Goal: Task Accomplishment & Management: Use online tool/utility

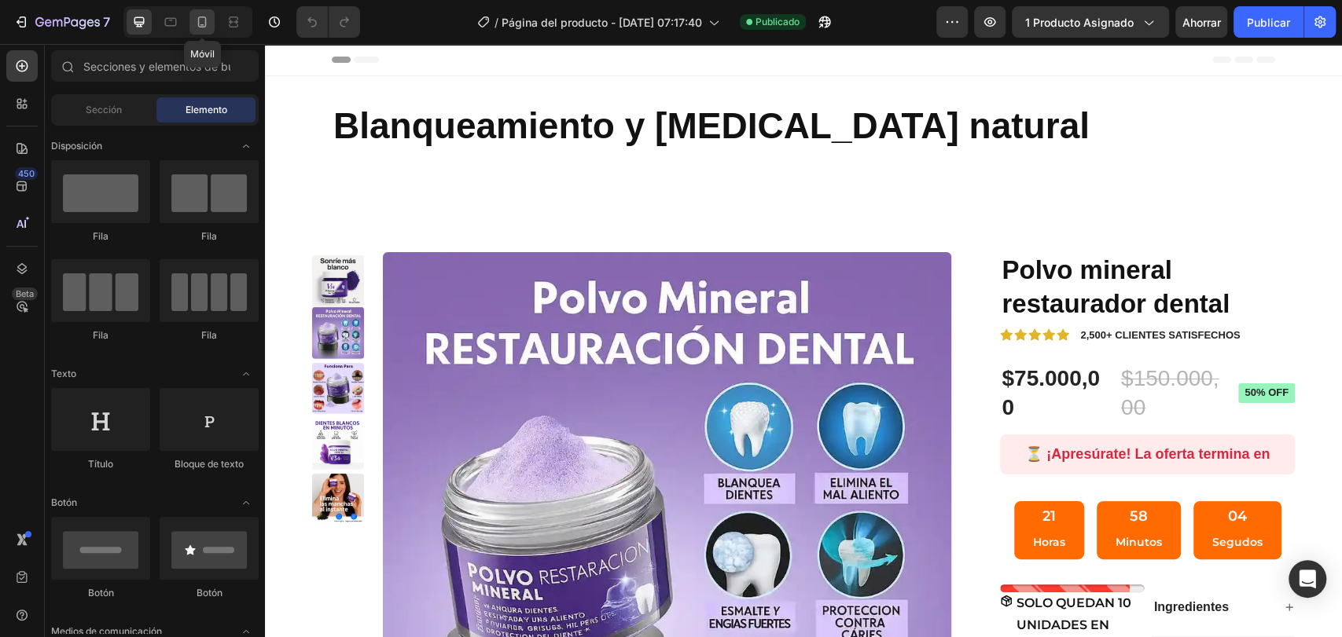
click at [208, 16] on icon at bounding box center [202, 22] width 16 height 16
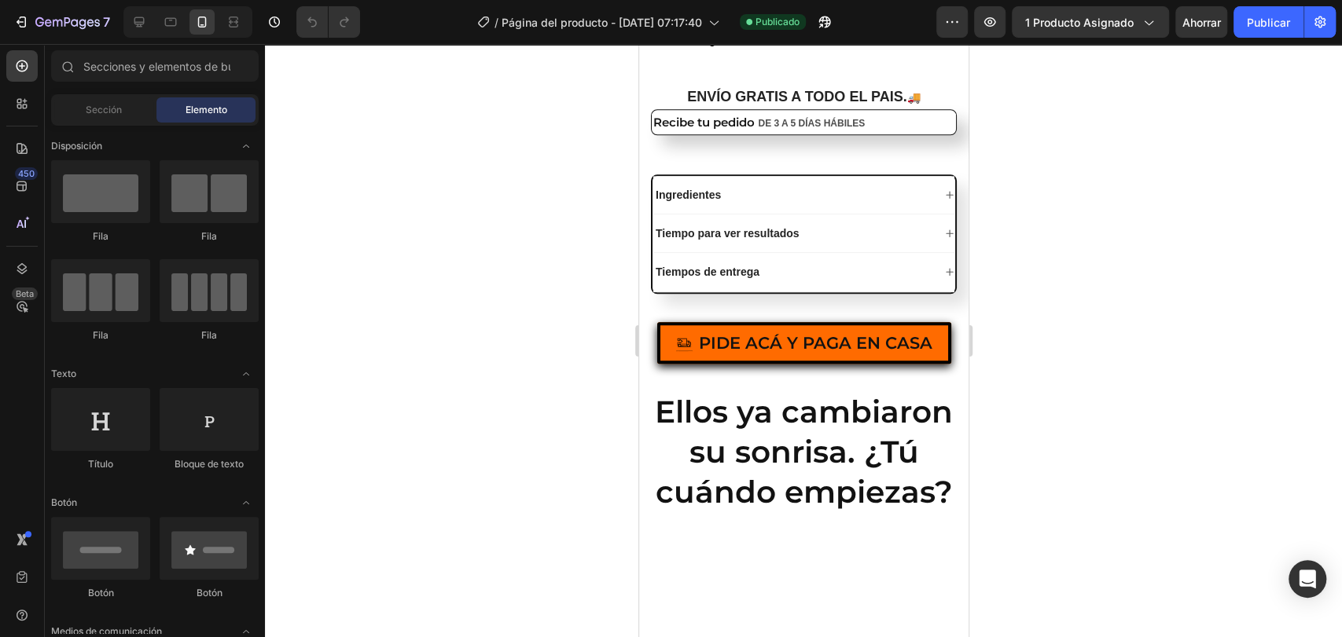
scroll to position [839, 0]
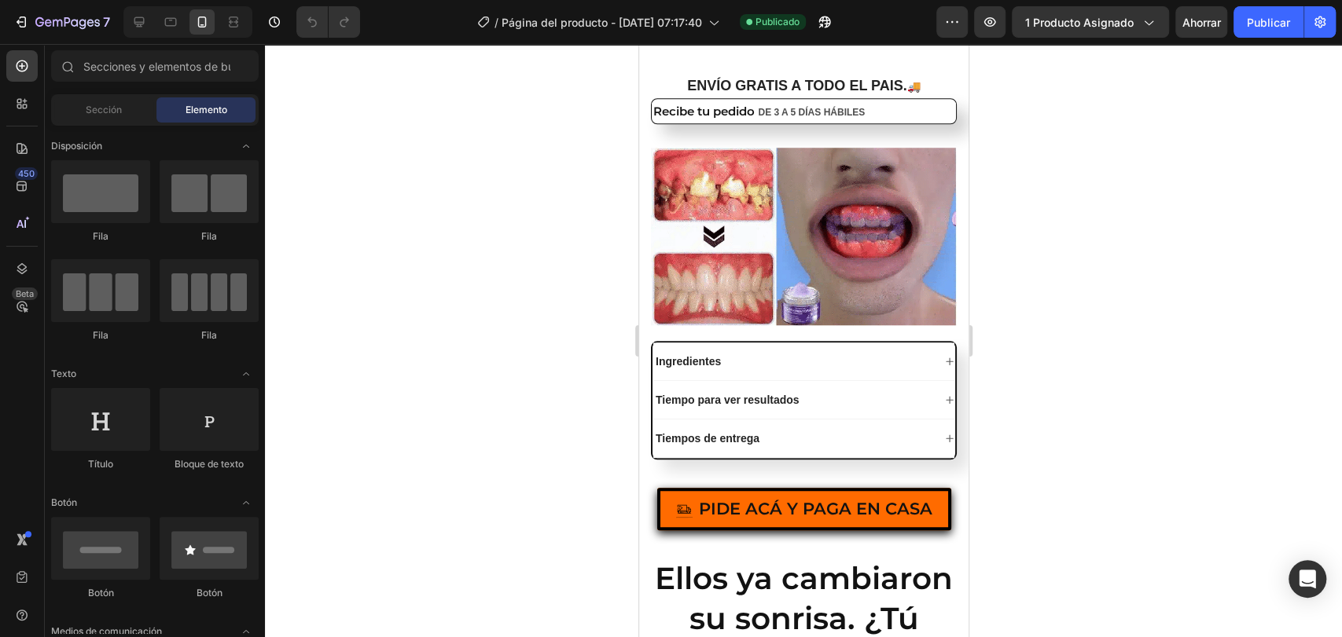
drag, startPoint x: 960, startPoint y: 90, endPoint x: 1616, endPoint y: 238, distance: 672.9
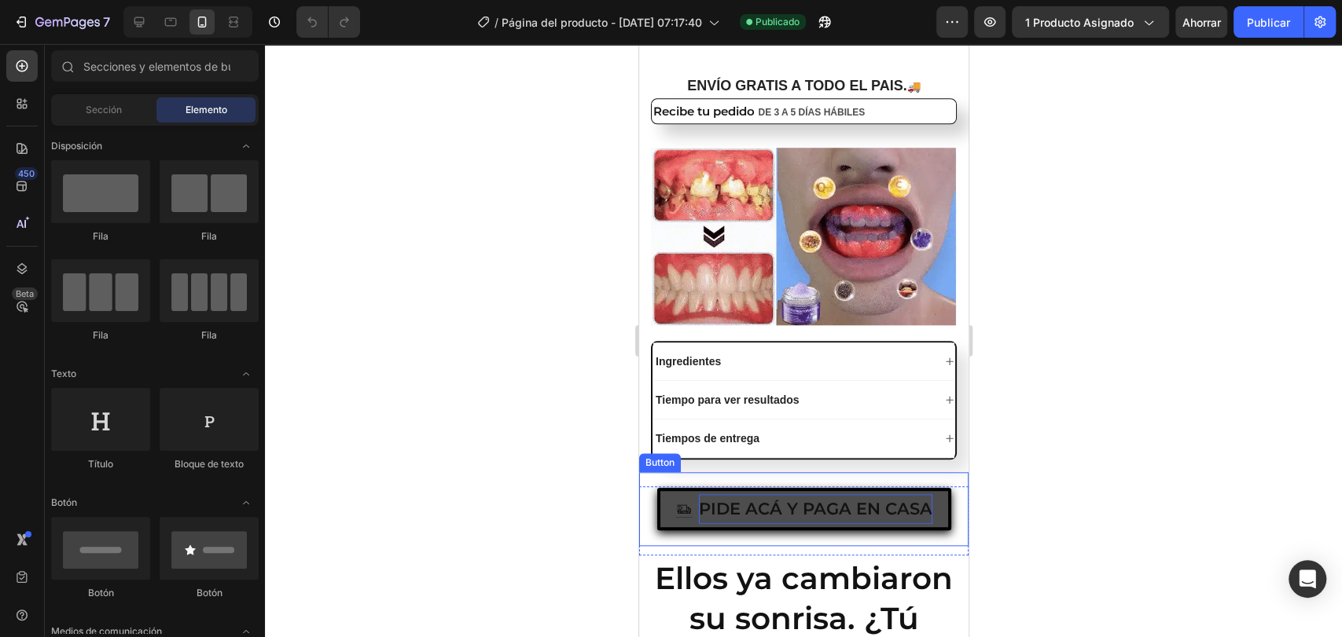
click at [887, 520] on p "PIDE ACÁ Y PAGA EN CASA" at bounding box center [814, 509] width 233 height 30
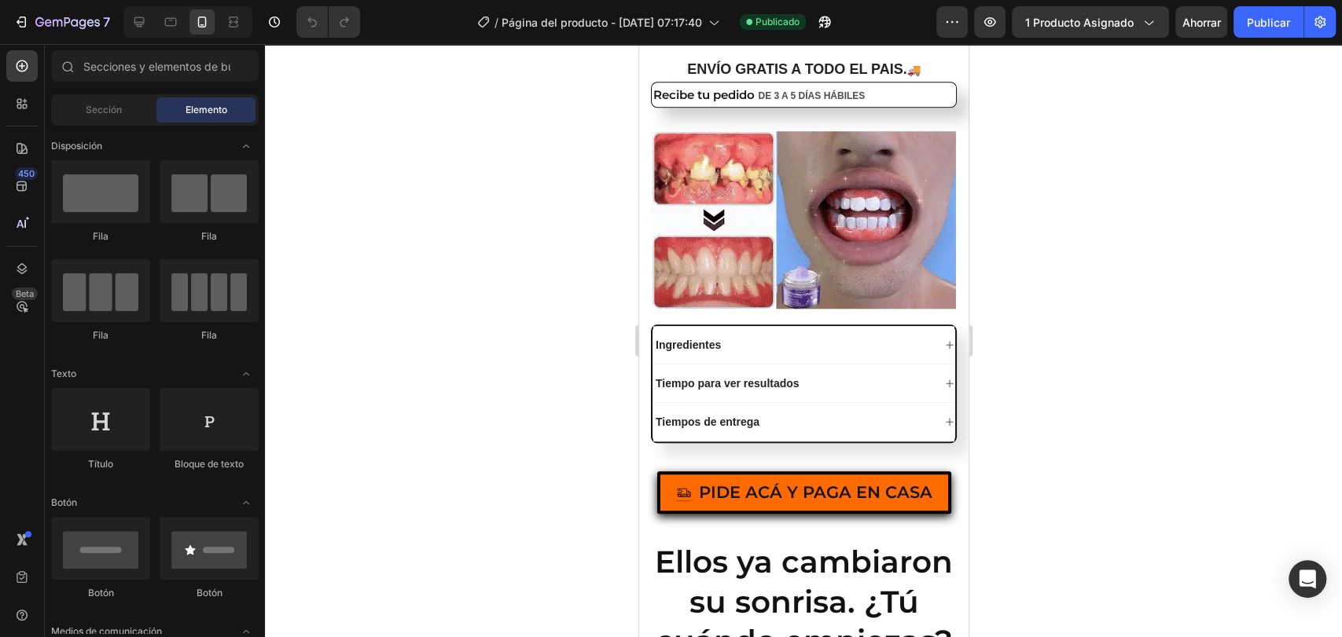
scroll to position [993, 0]
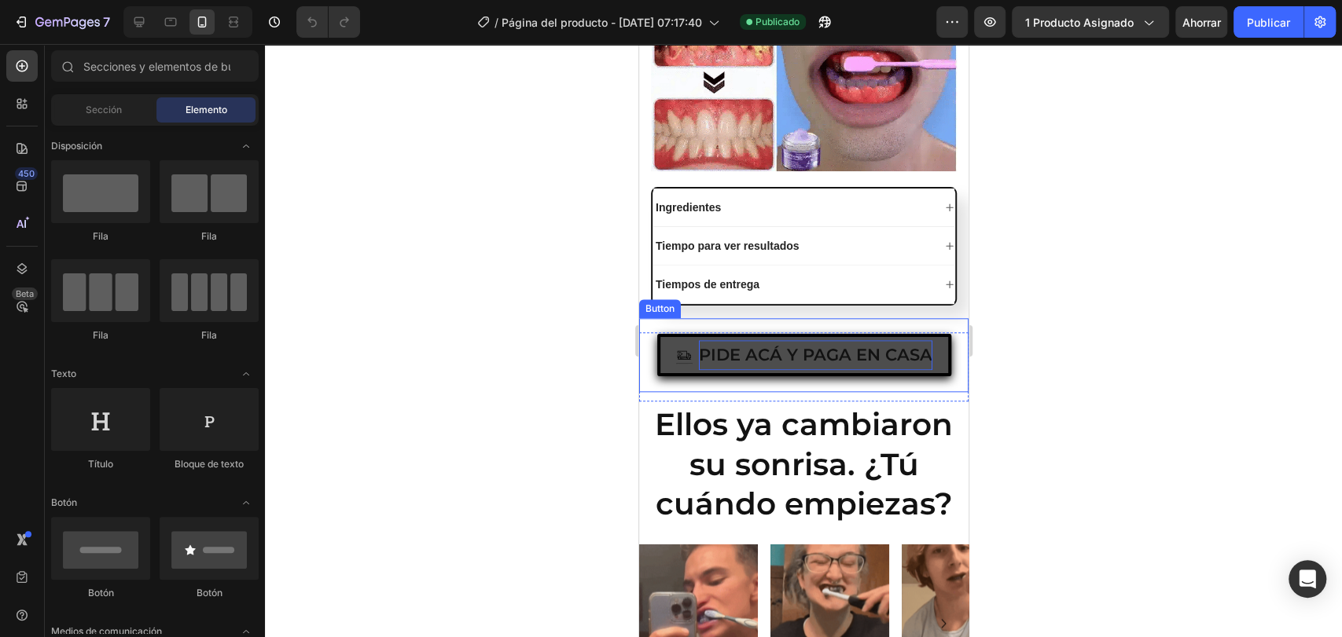
click at [868, 345] on p "PIDE ACÁ Y PAGA EN CASA" at bounding box center [814, 355] width 233 height 30
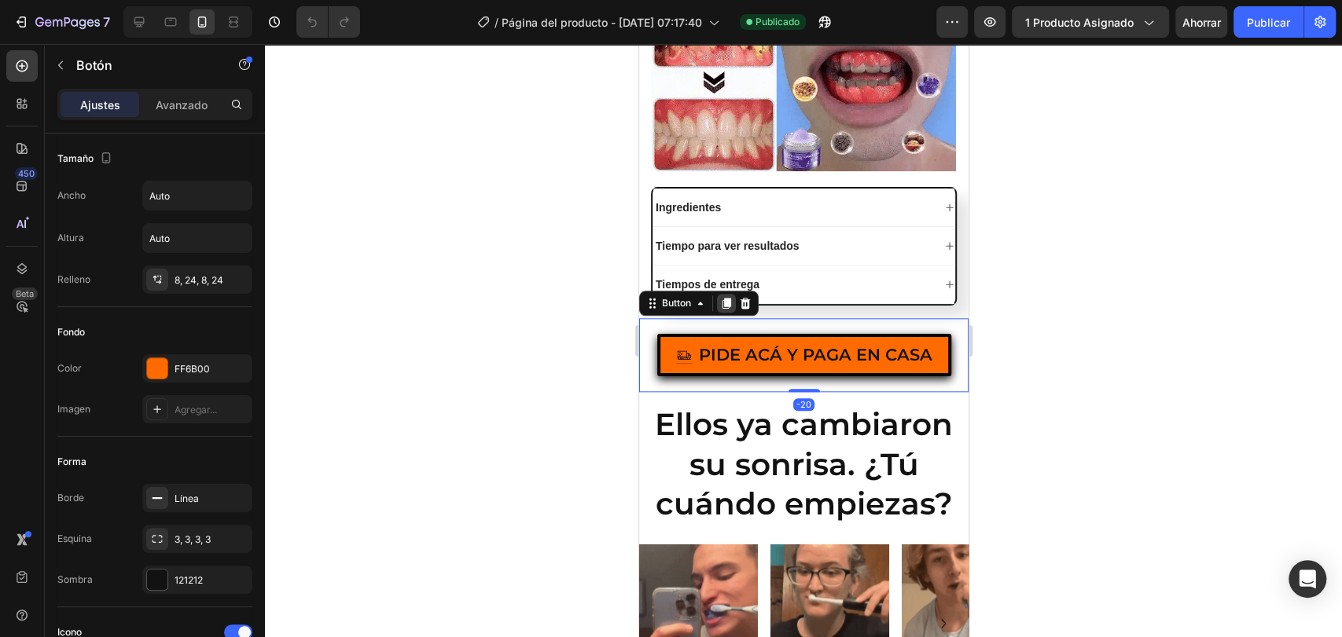
click at [725, 303] on icon at bounding box center [726, 303] width 9 height 11
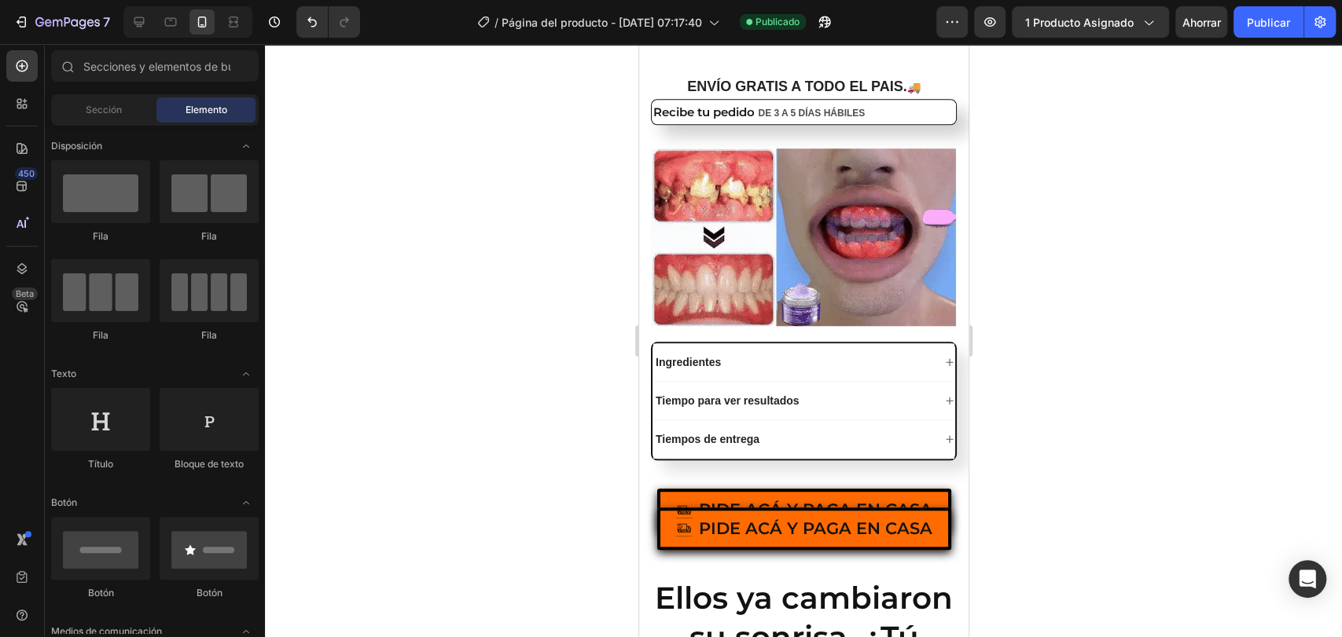
scroll to position [795, 0]
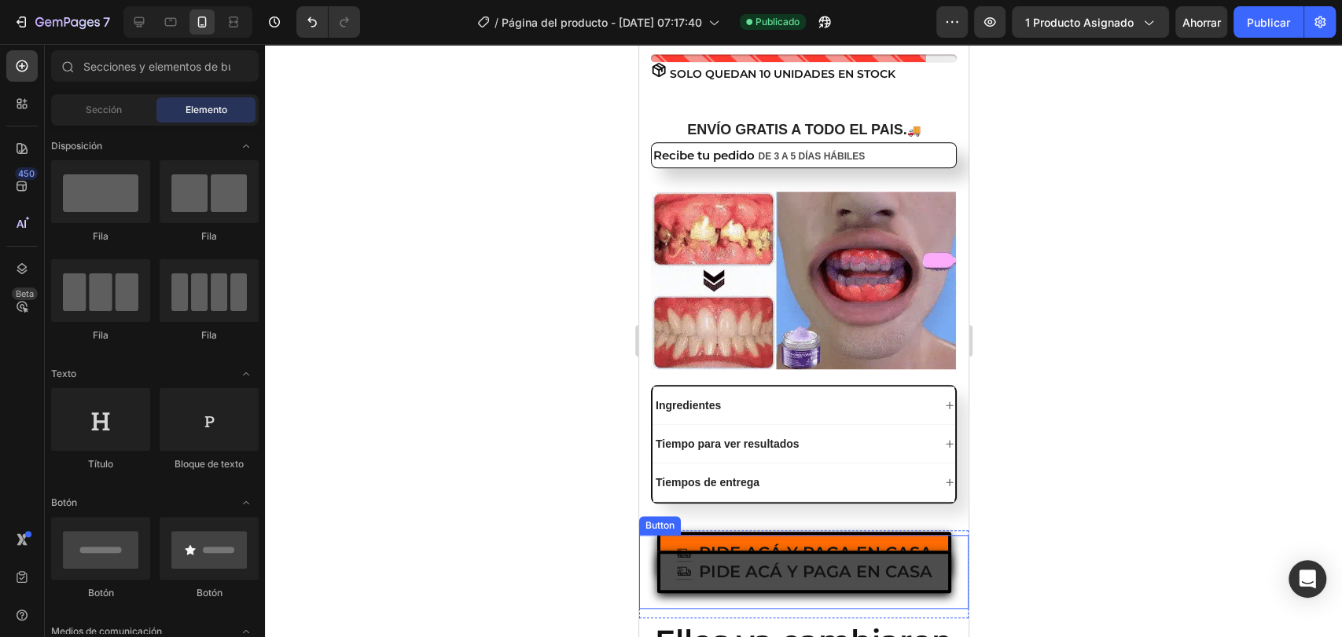
click at [866, 557] on button "PIDE ACÁ Y PAGA EN CASA" at bounding box center [803, 572] width 294 height 42
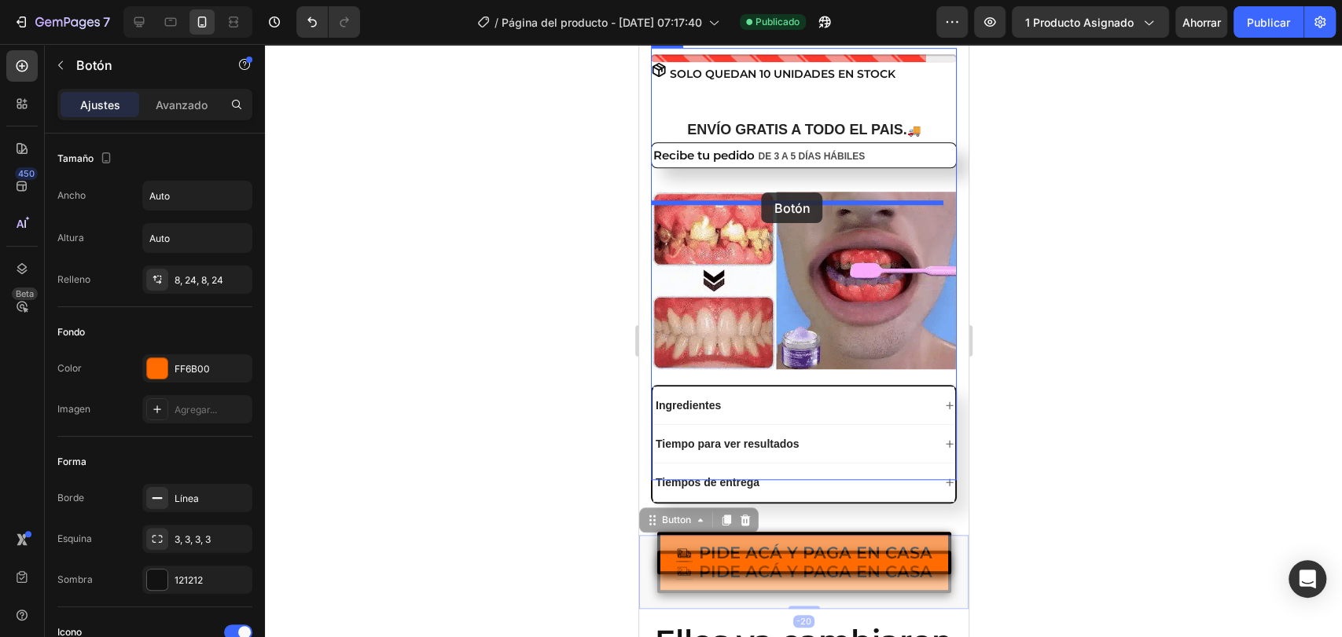
drag, startPoint x: 882, startPoint y: 542, endPoint x: 761, endPoint y: 193, distance: 370.1
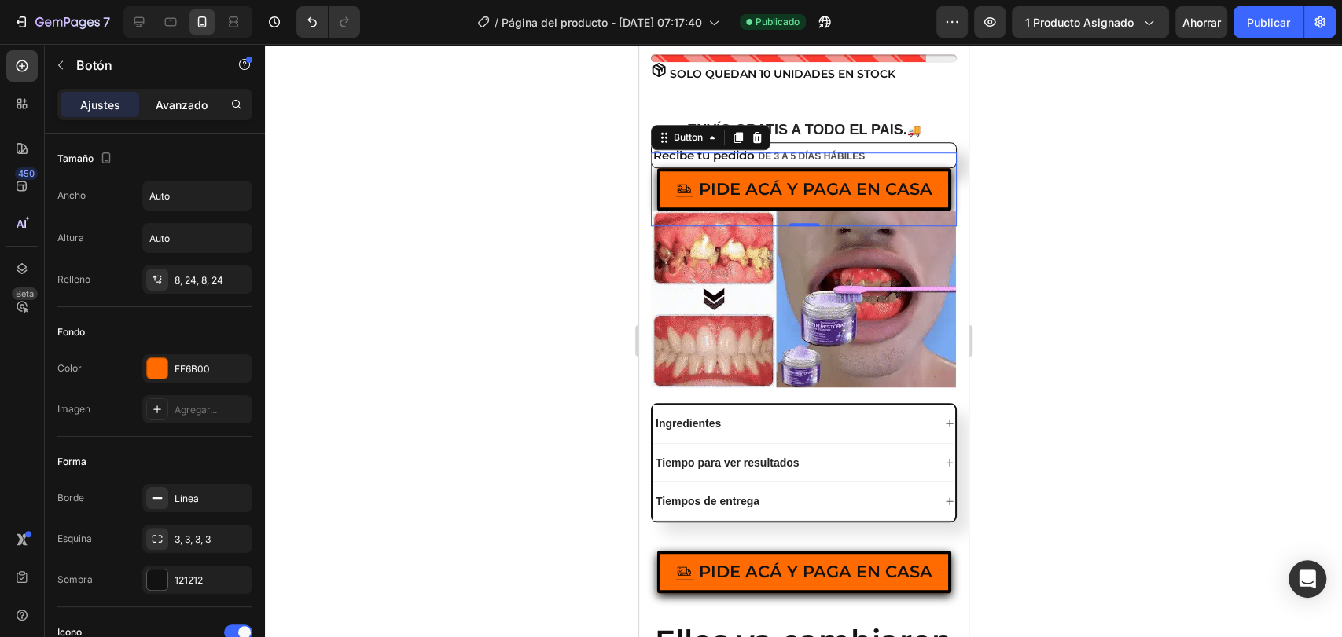
click at [200, 108] on font "Avanzado" at bounding box center [182, 104] width 52 height 13
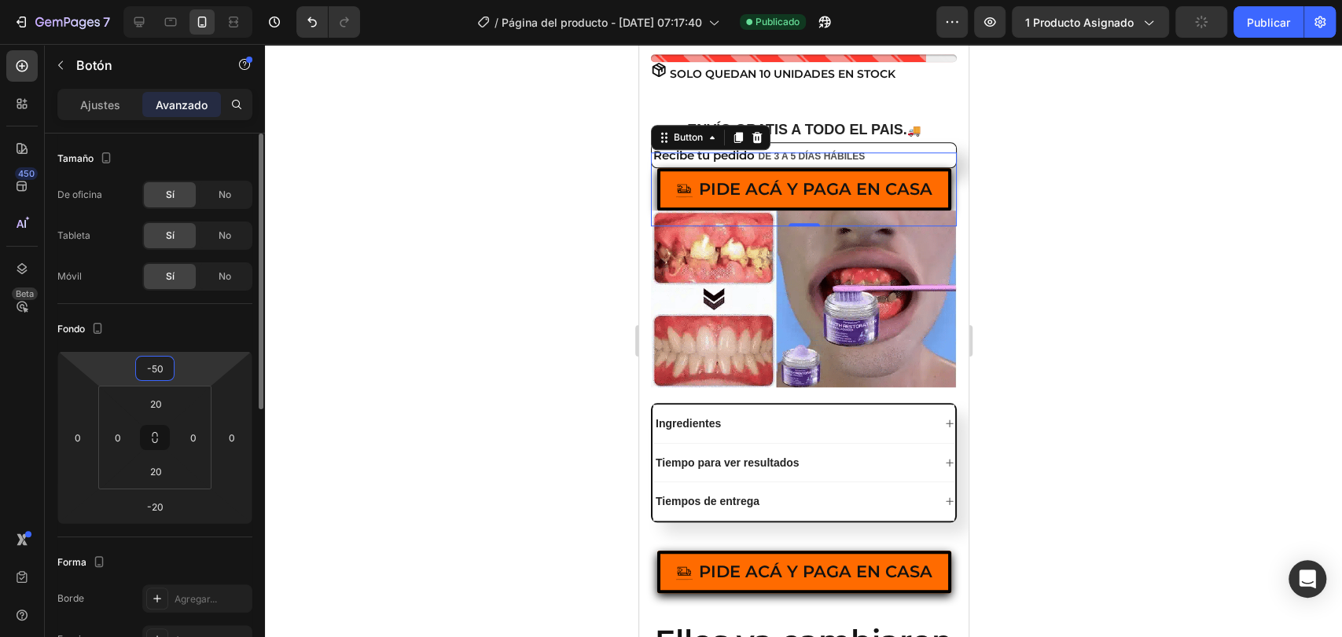
click at [163, 364] on input "-50" at bounding box center [154, 369] width 31 height 24
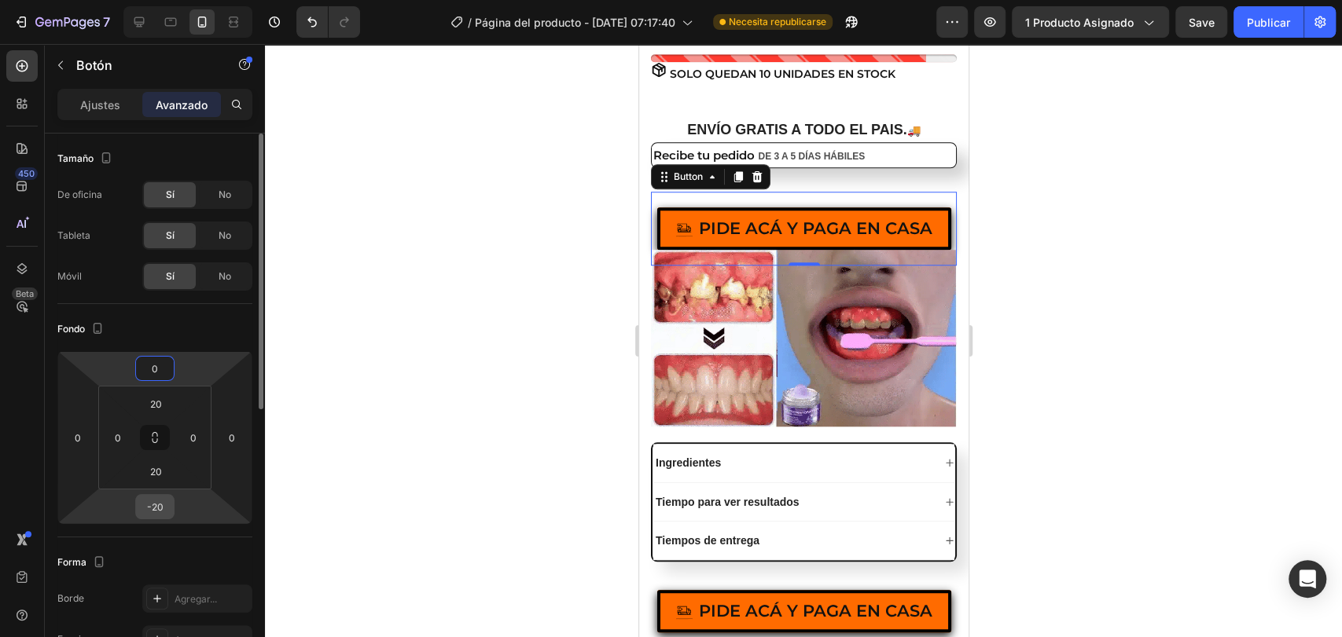
type input "0"
click at [157, 496] on input "-20" at bounding box center [154, 507] width 31 height 24
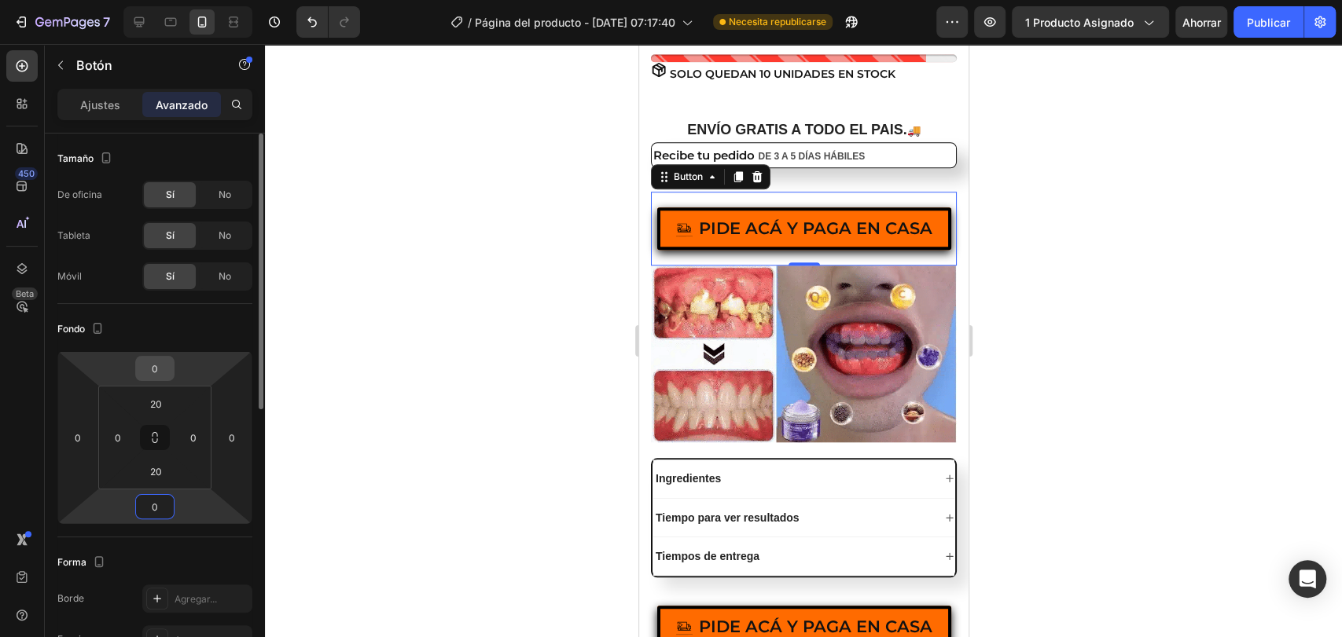
type input "0"
click at [160, 373] on input "0" at bounding box center [154, 369] width 31 height 24
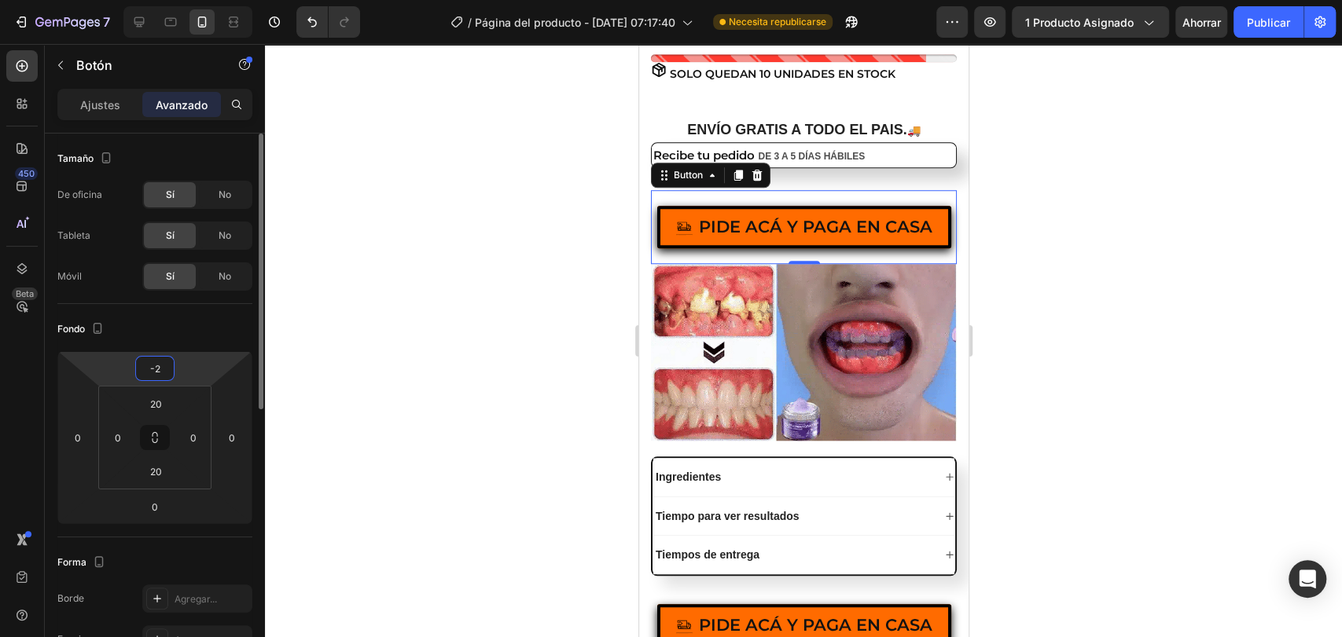
type input "-20"
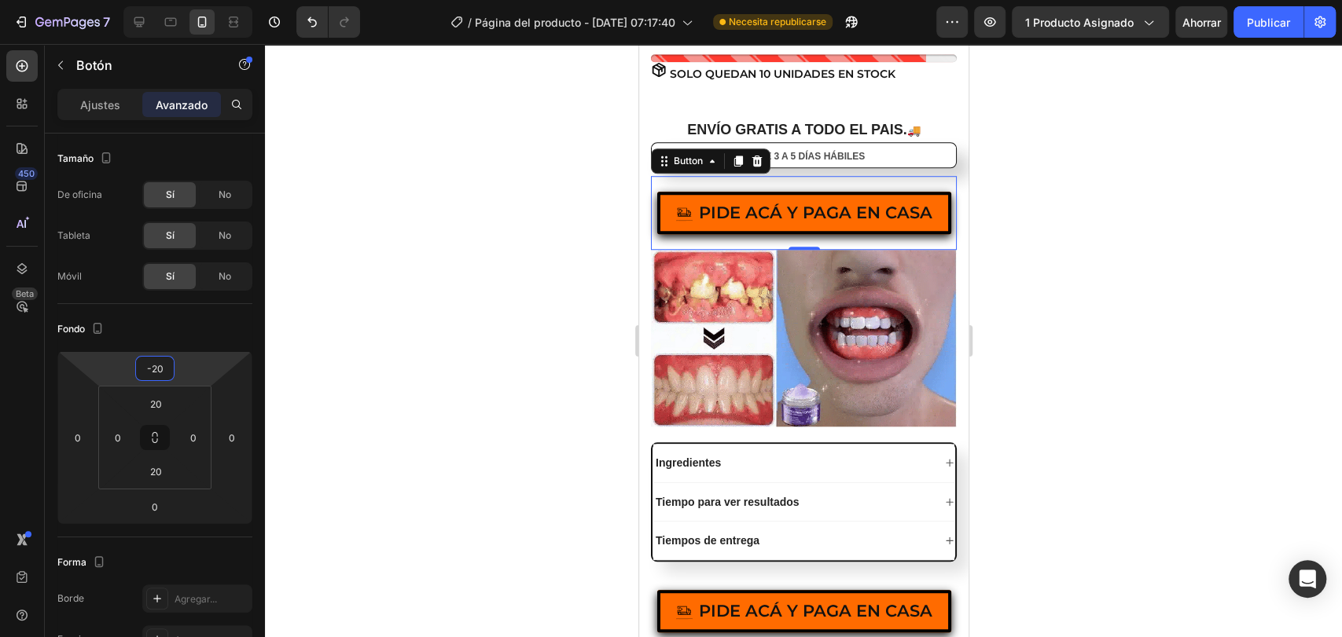
click at [566, 160] on div at bounding box center [803, 340] width 1077 height 593
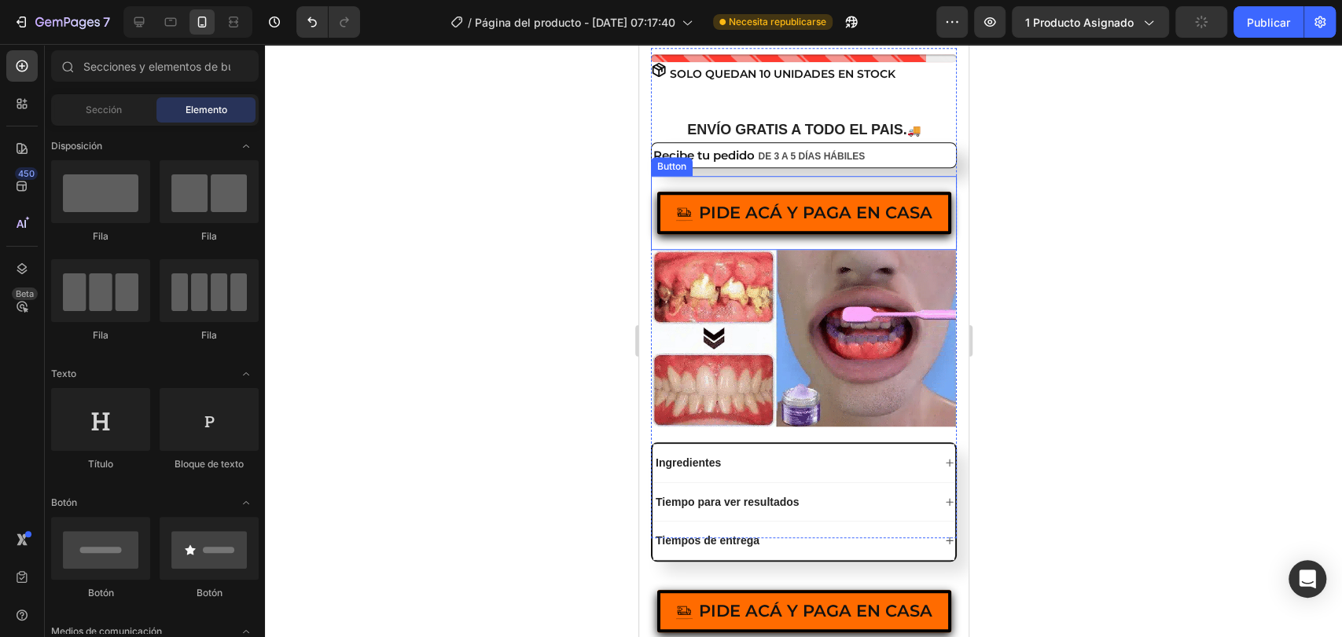
click at [714, 196] on div "PIDE ACÁ Y PAGA EN CASA Button" at bounding box center [803, 213] width 306 height 74
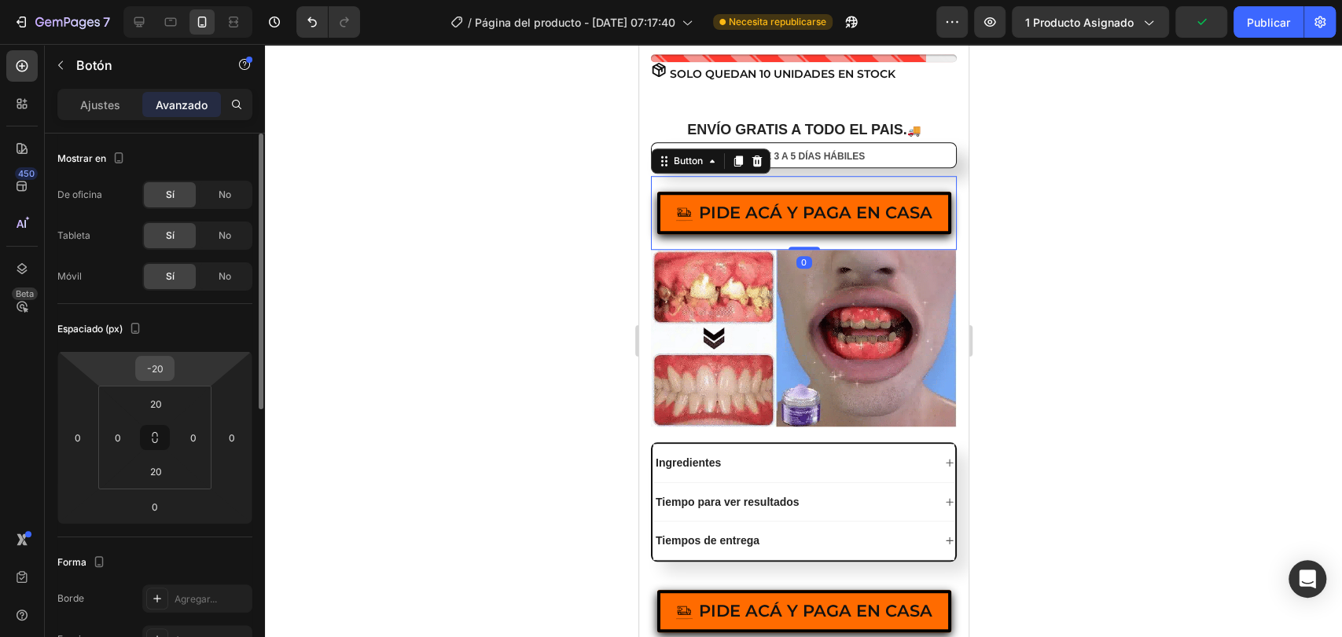
click at [167, 372] on input "-20" at bounding box center [154, 369] width 31 height 24
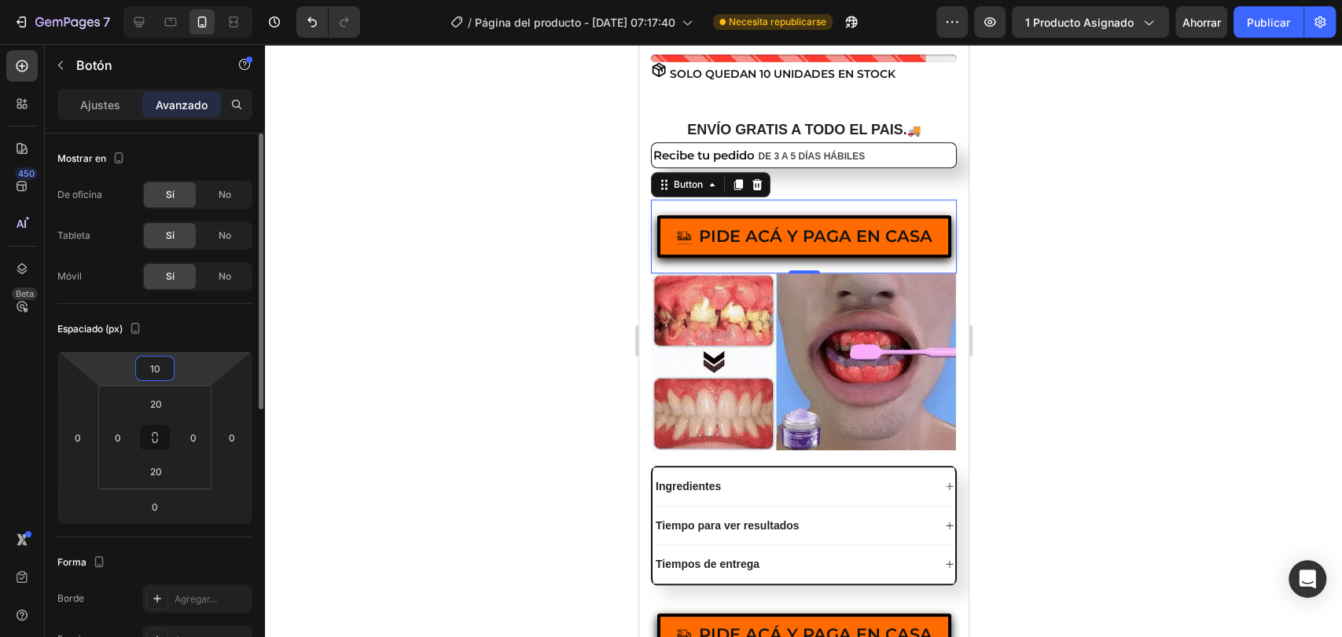
type input "1"
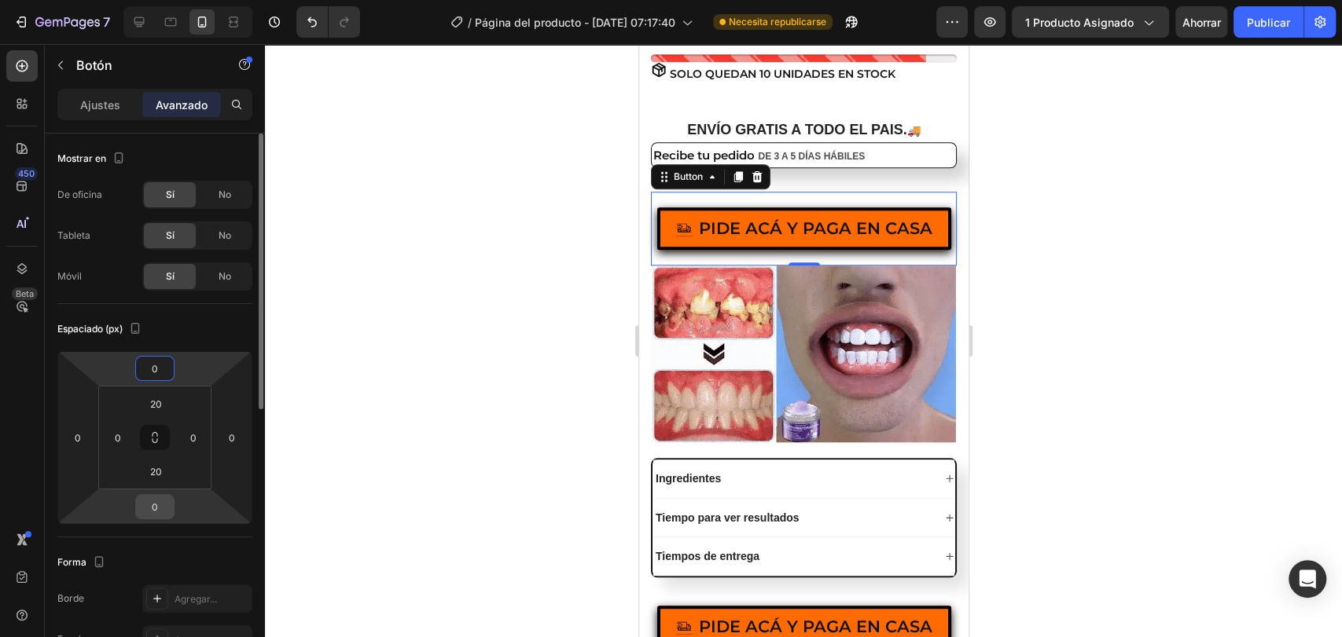
type input "0"
click at [152, 505] on input "0" at bounding box center [154, 507] width 31 height 24
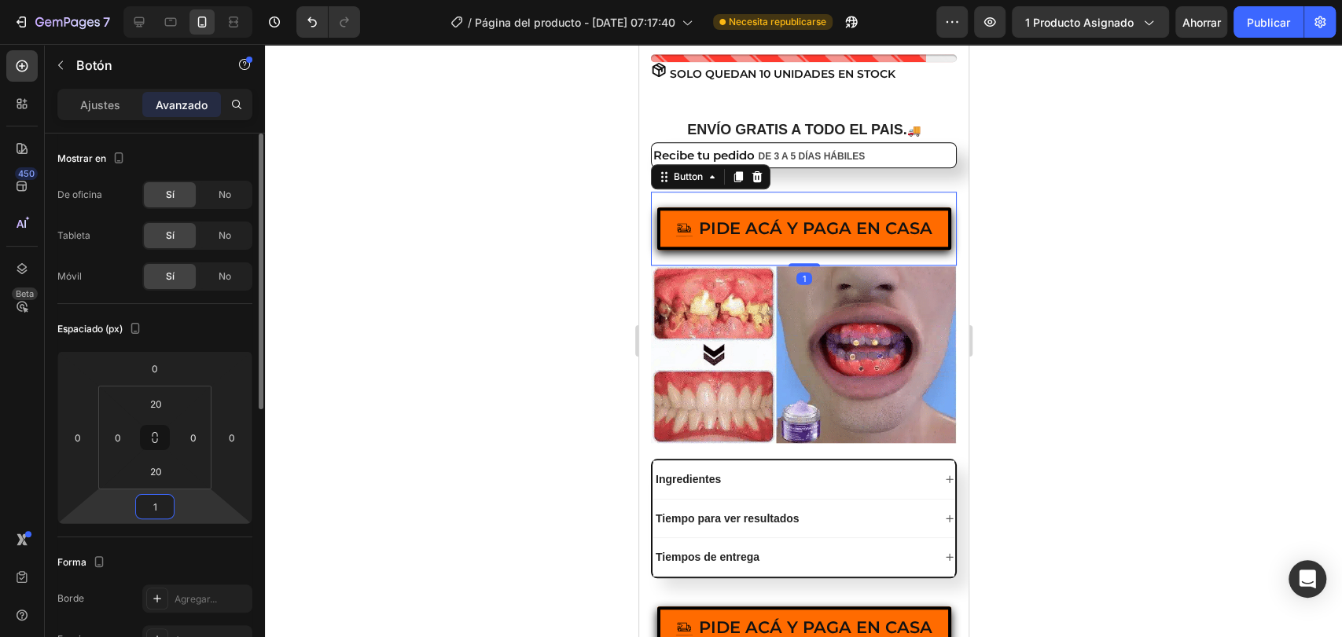
type input "10"
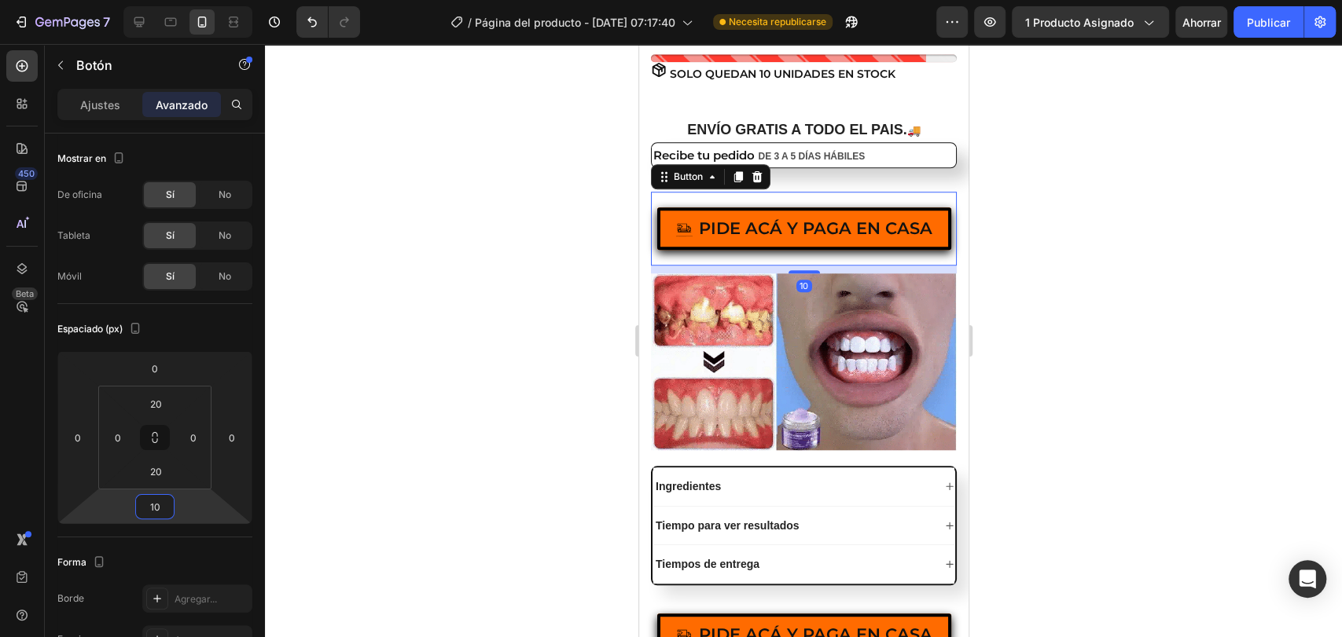
click at [495, 386] on div at bounding box center [803, 340] width 1077 height 593
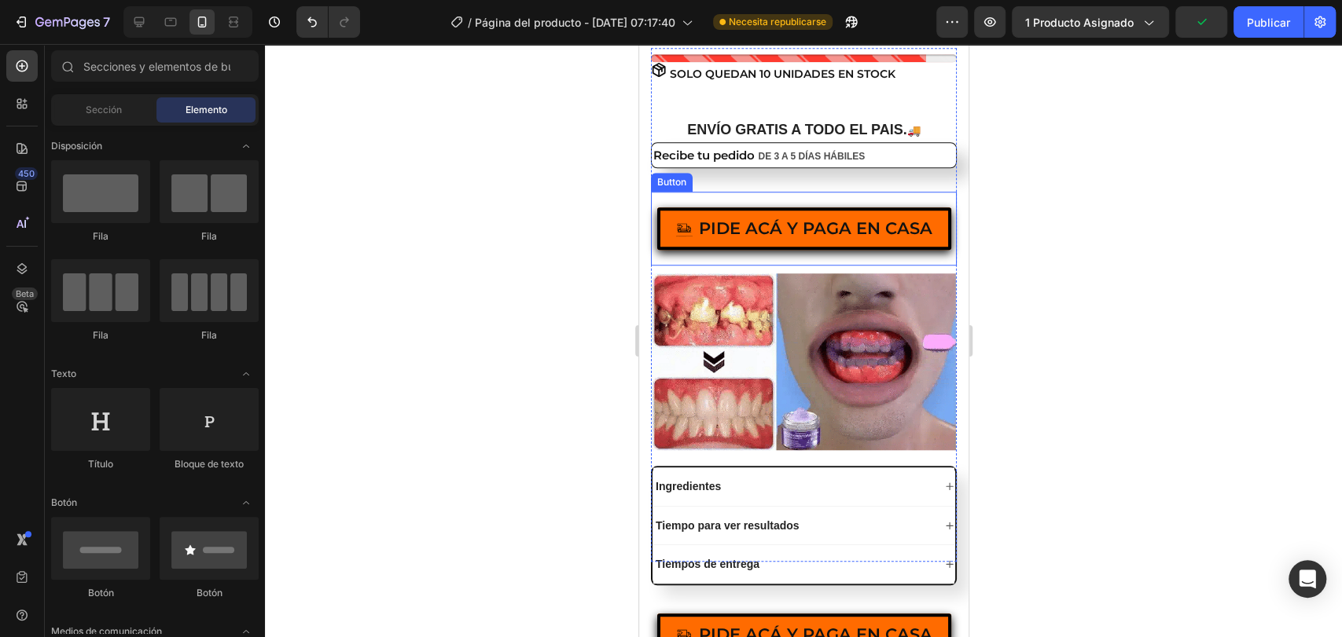
click at [658, 262] on div "PIDE ACÁ Y PAGA EN CASA Button" at bounding box center [803, 229] width 306 height 74
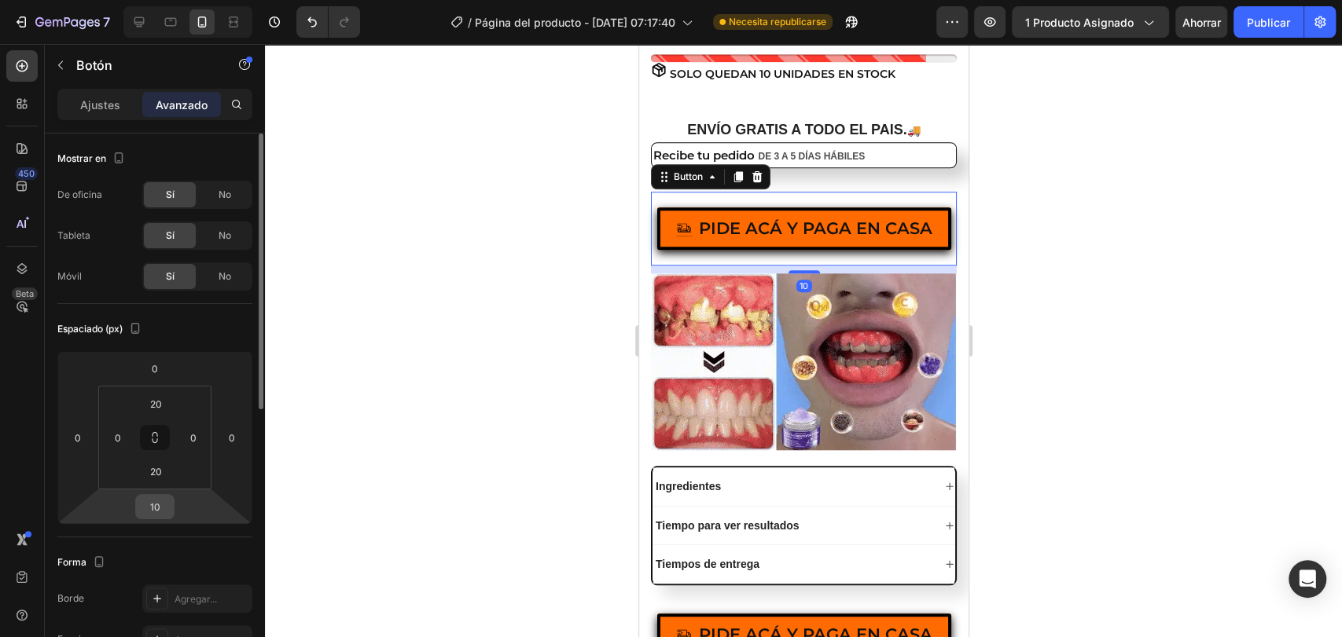
click at [157, 508] on input "10" at bounding box center [154, 507] width 31 height 24
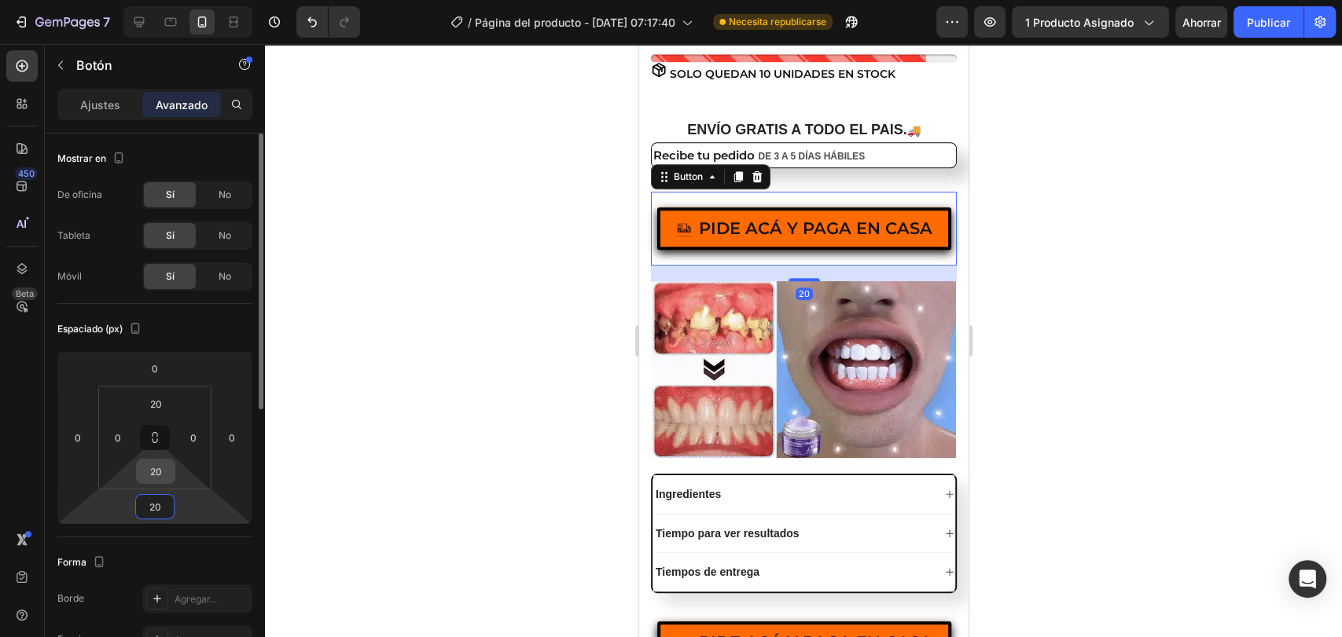
type input "20"
click at [153, 464] on input "20" at bounding box center [155, 472] width 31 height 24
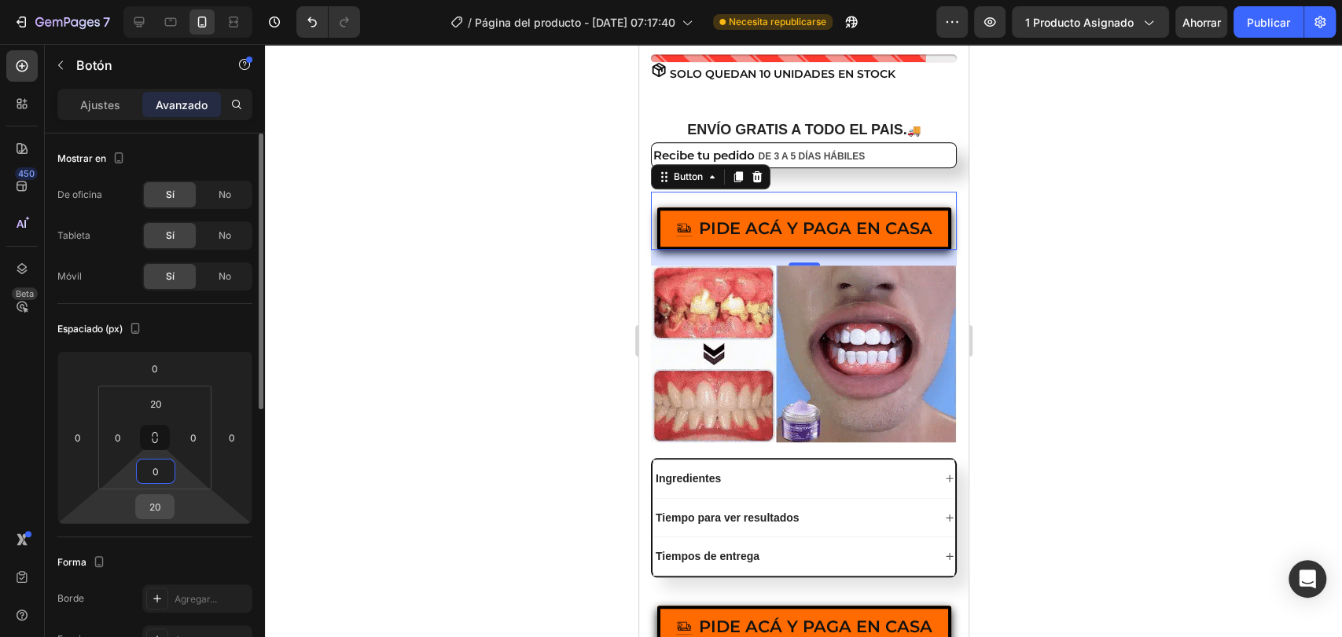
type input "0"
click at [159, 516] on input "20" at bounding box center [154, 507] width 31 height 24
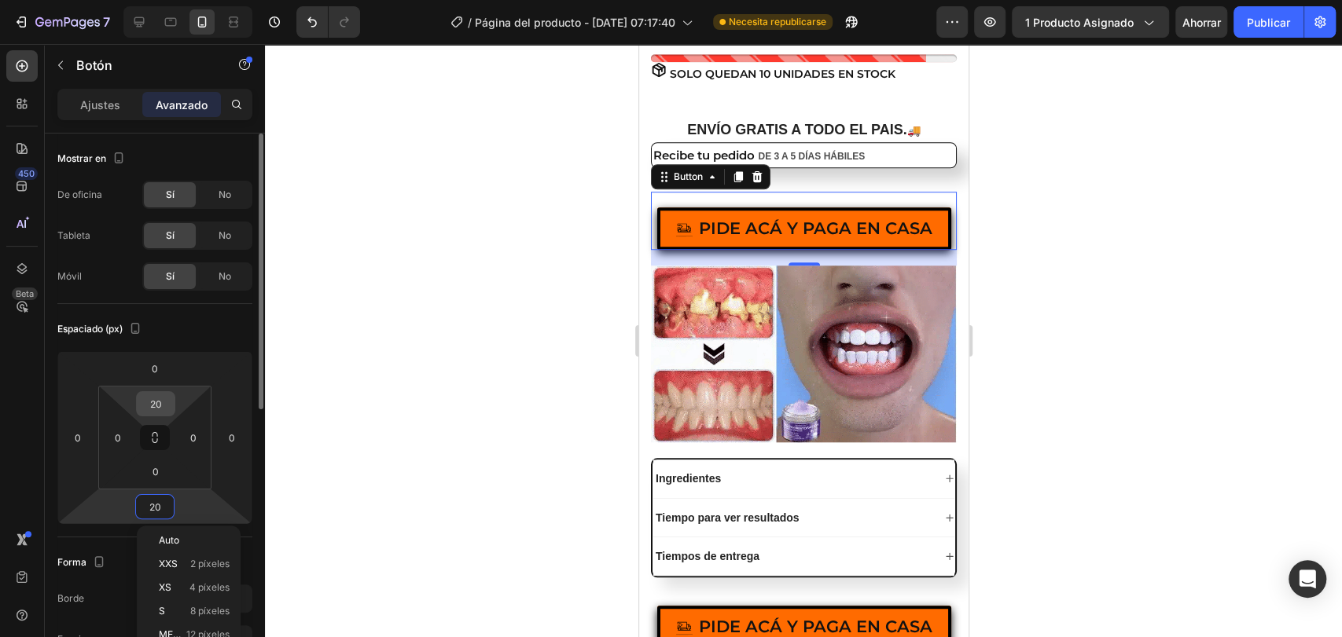
click at [163, 407] on input "20" at bounding box center [155, 404] width 31 height 24
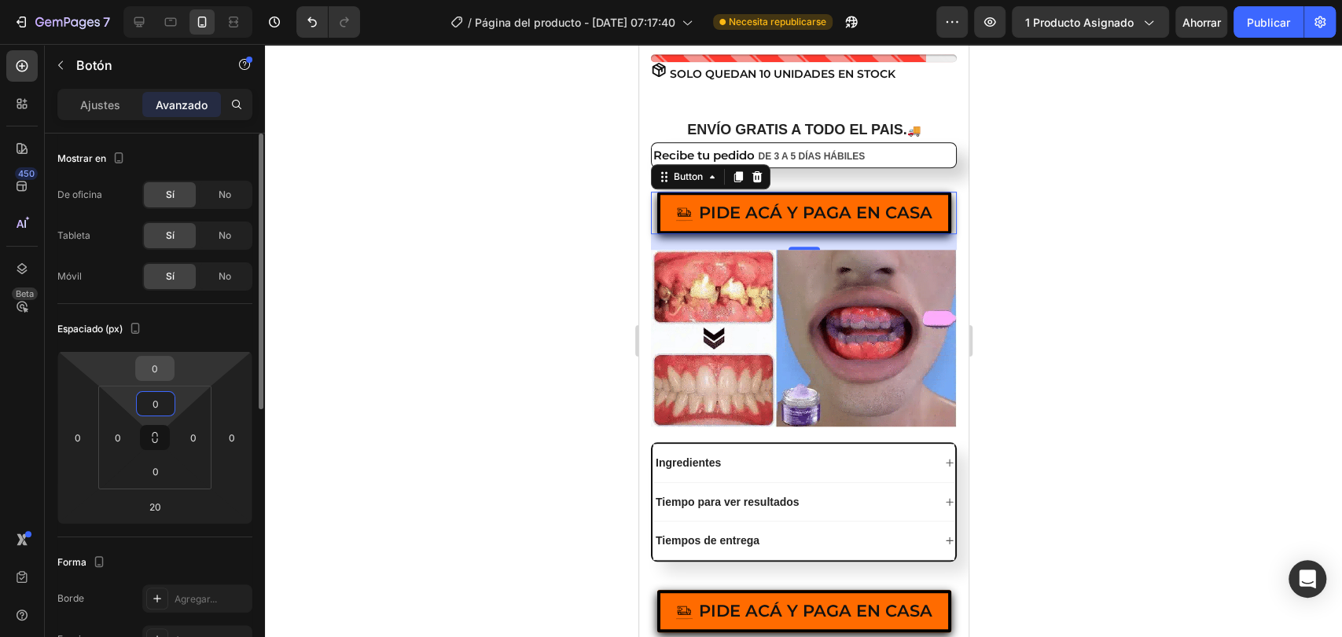
type input "0"
click at [152, 372] on input "0" at bounding box center [154, 369] width 31 height 24
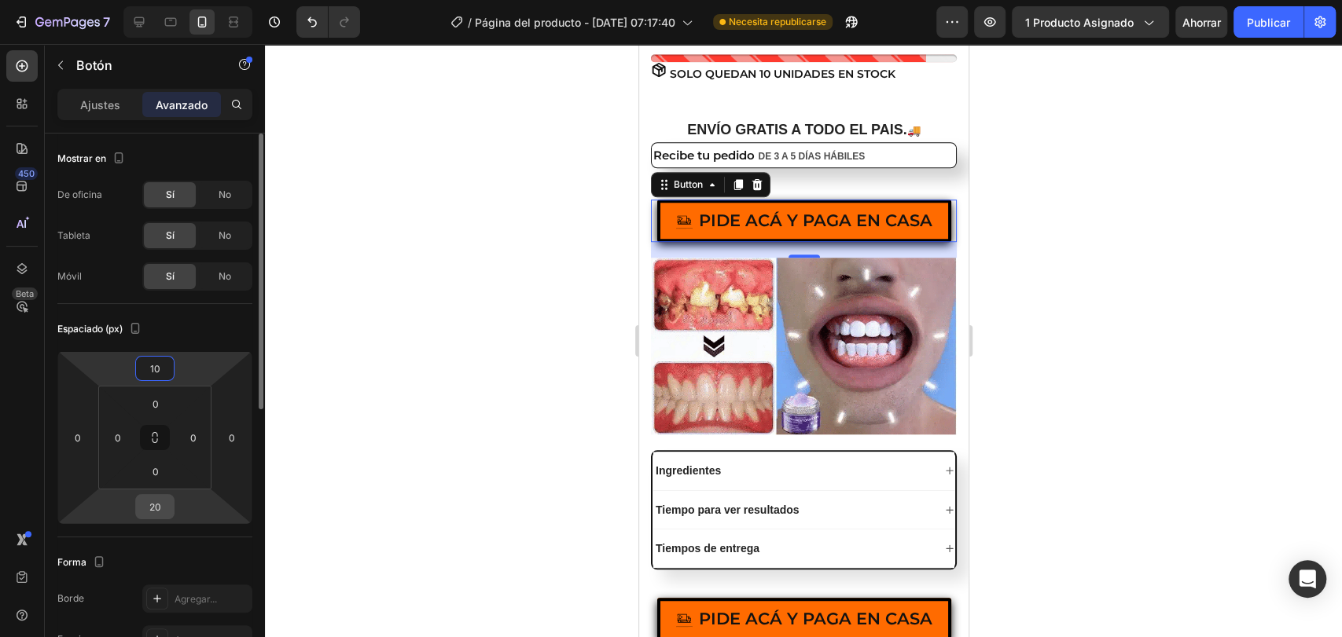
type input "10"
click at [157, 510] on input "20" at bounding box center [154, 507] width 31 height 24
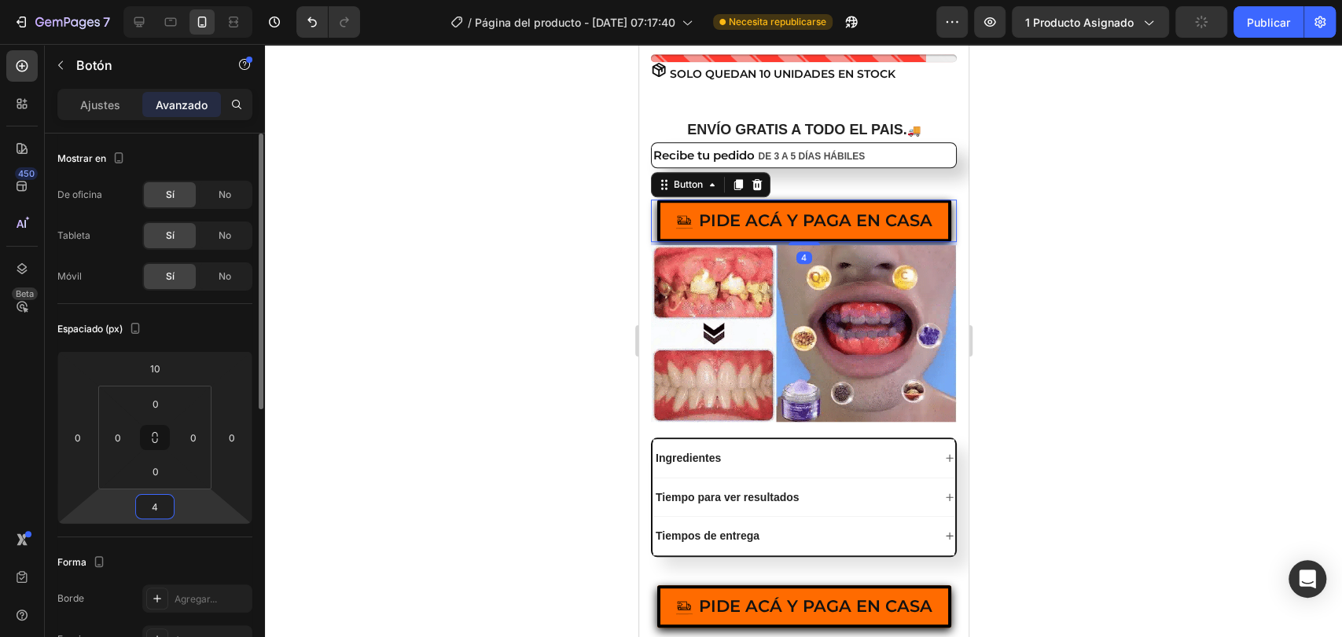
type input "40"
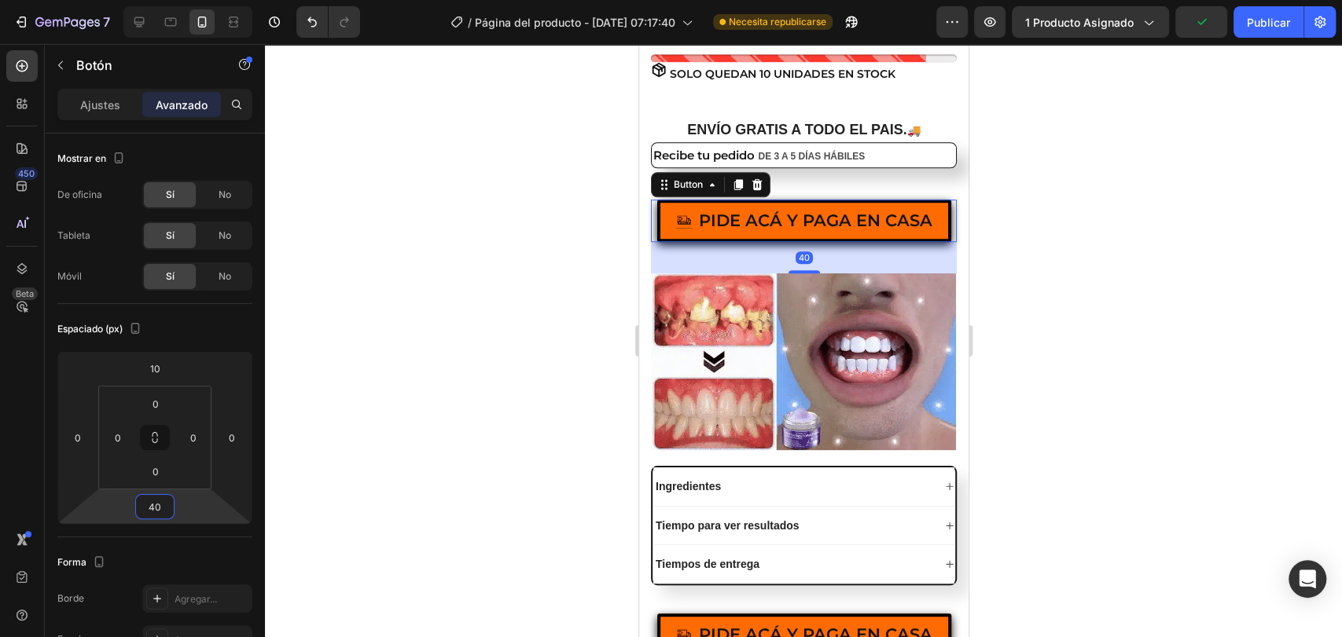
click at [398, 411] on div at bounding box center [803, 340] width 1077 height 593
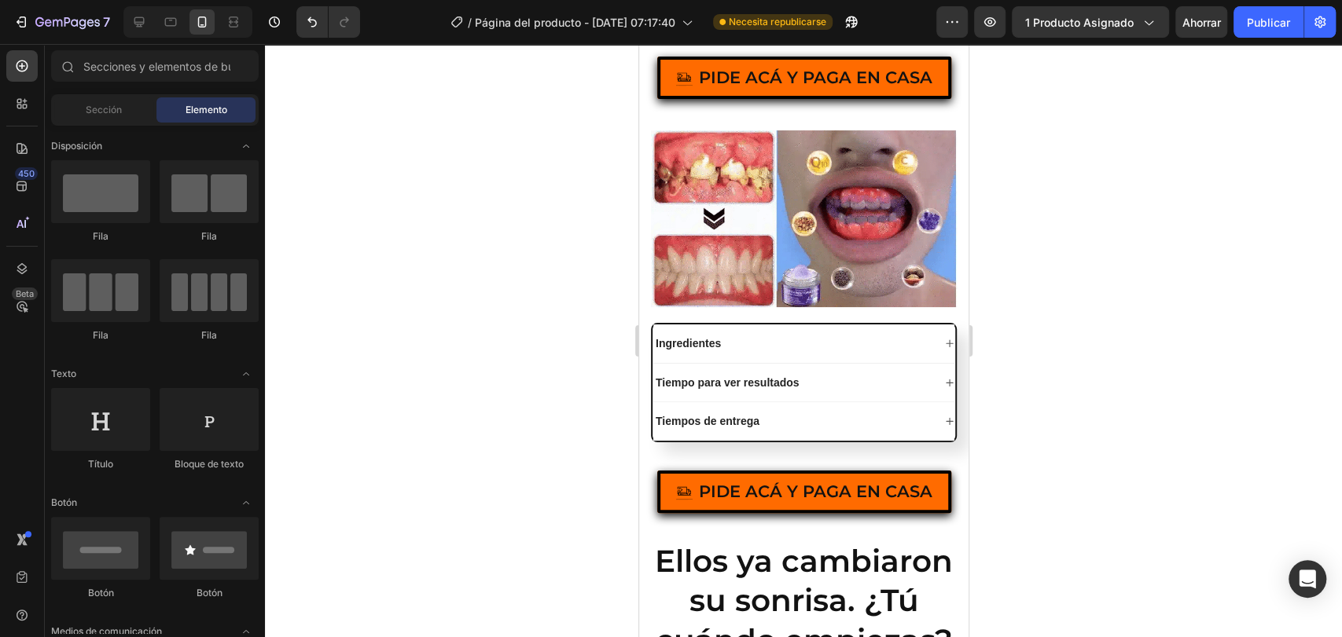
scroll to position [948, 0]
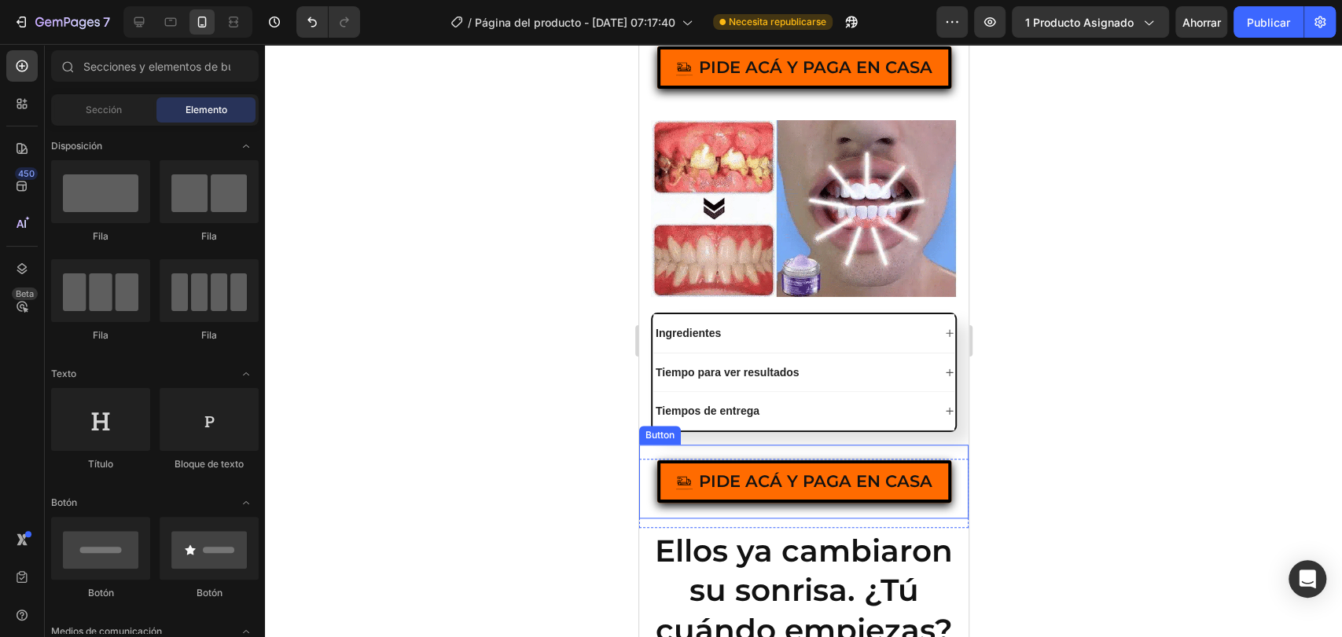
click at [869, 450] on div "PIDE ACÁ Y PAGA EN CASA Button" at bounding box center [802, 482] width 329 height 74
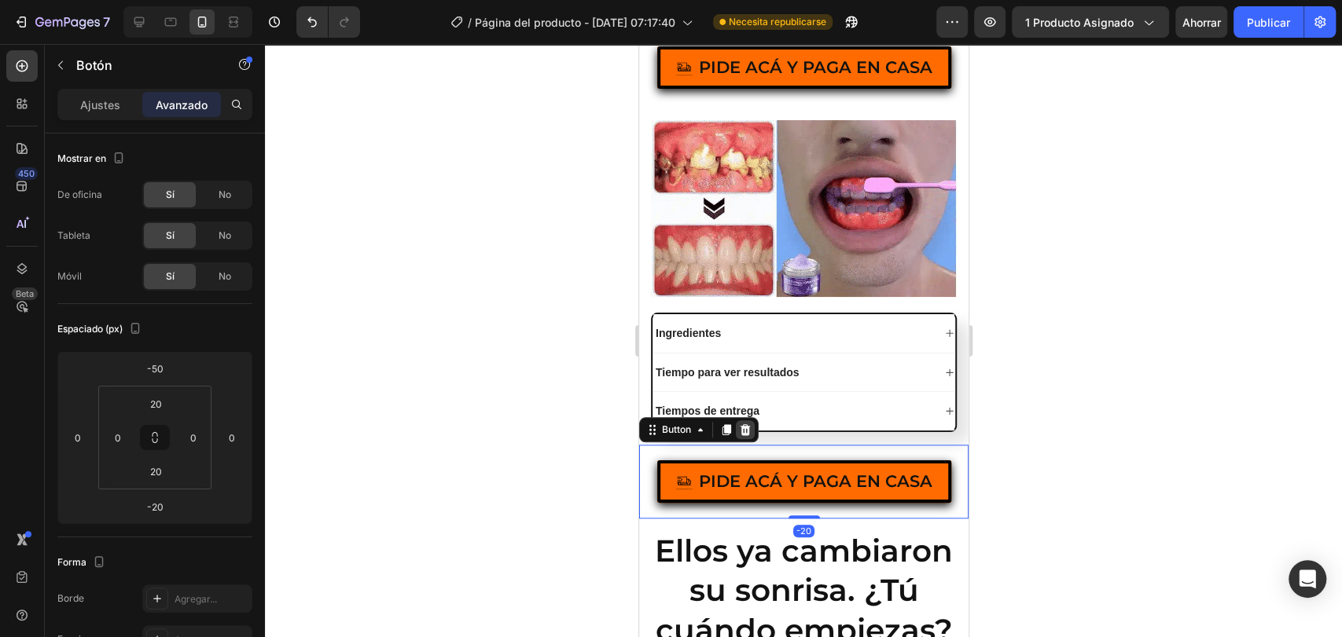
click at [744, 429] on icon at bounding box center [745, 429] width 10 height 11
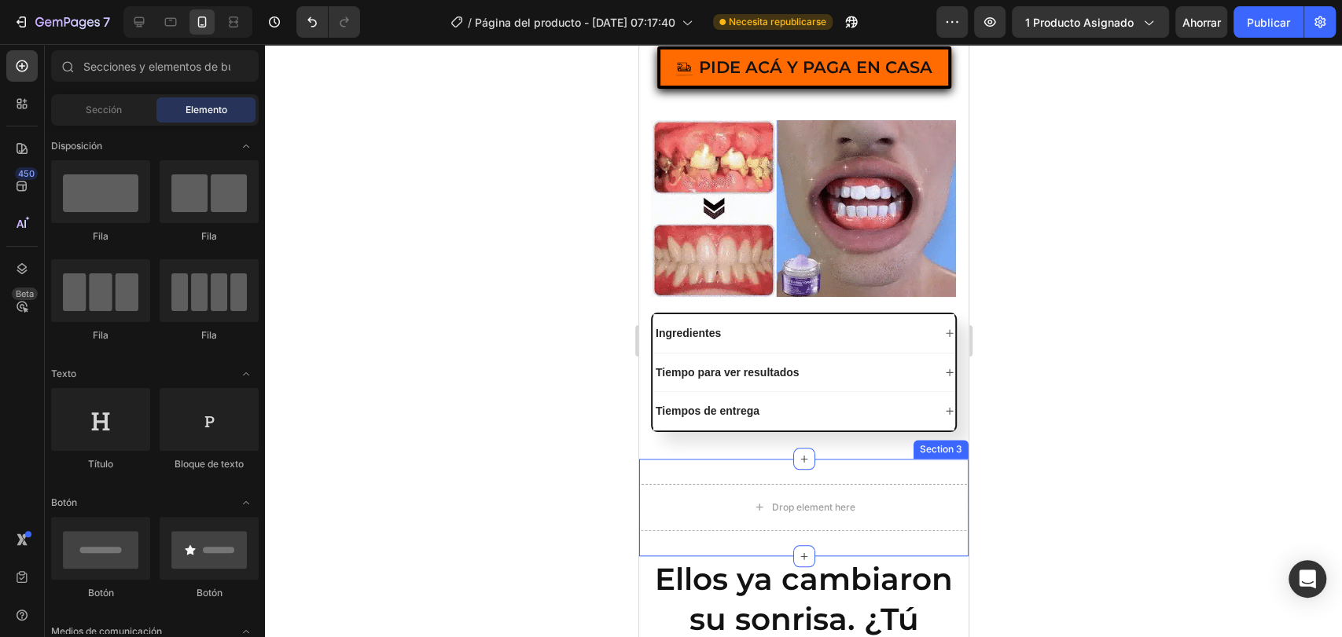
click at [854, 474] on div "Drop element here Section 3" at bounding box center [802, 507] width 329 height 97
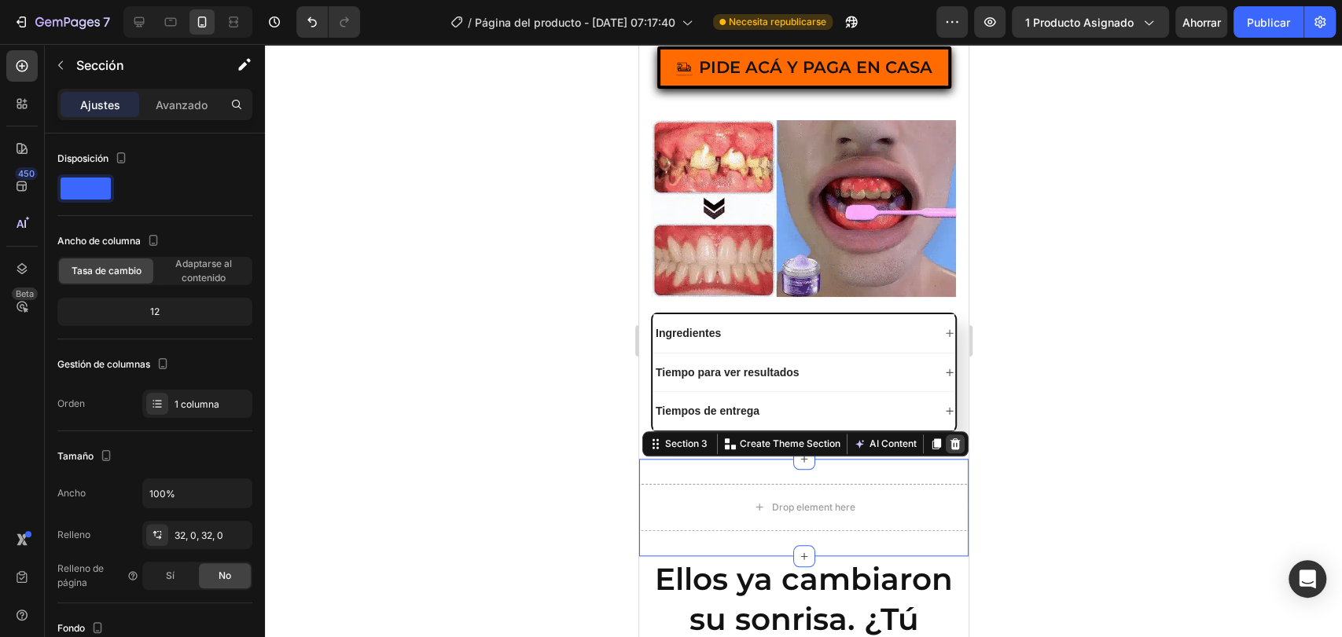
click at [950, 445] on icon at bounding box center [955, 444] width 10 height 11
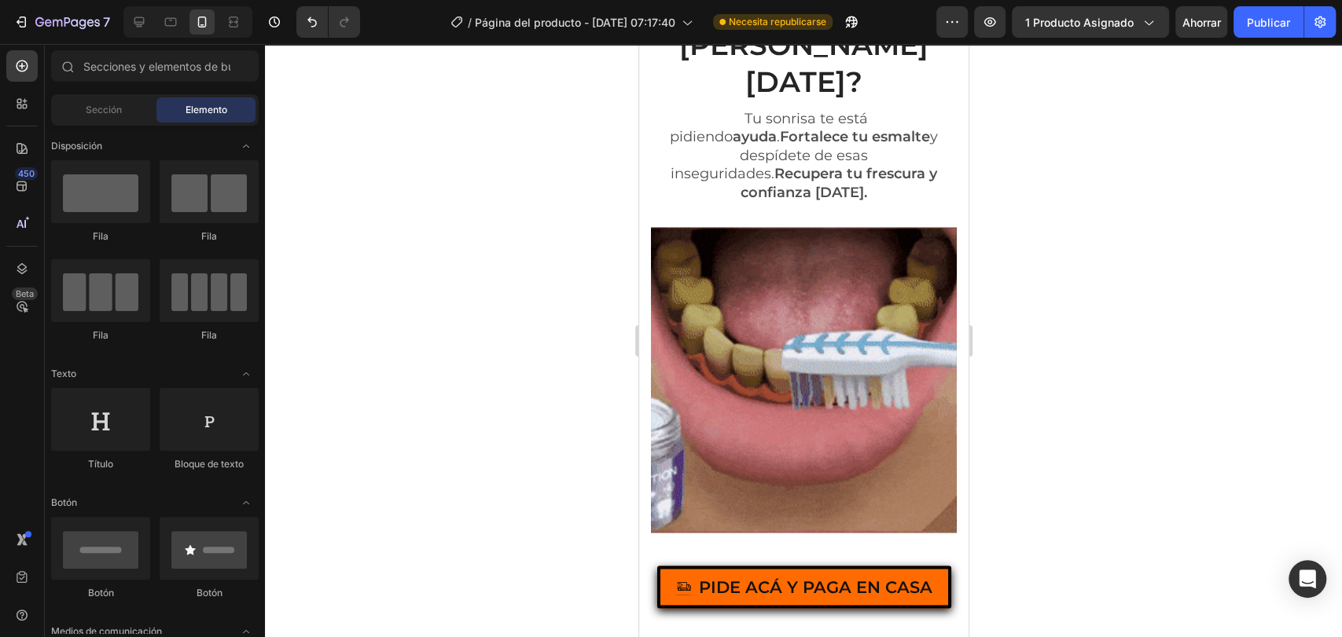
scroll to position [1868, 0]
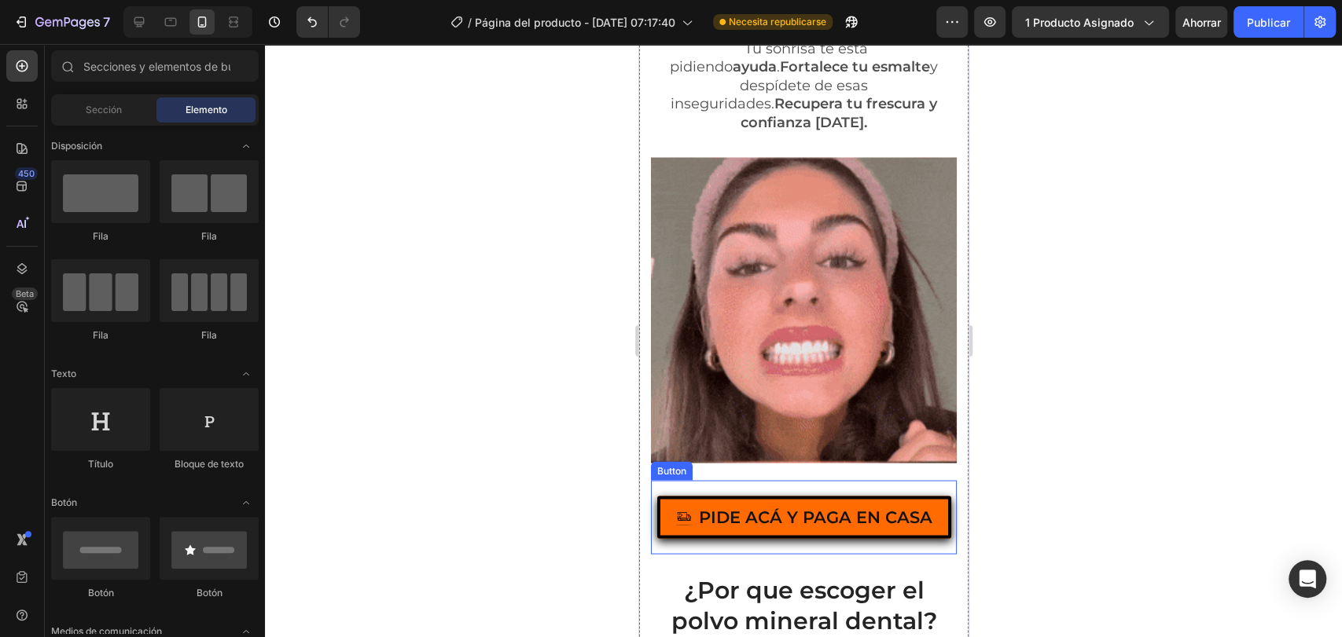
click at [913, 480] on div "PIDE ACÁ Y PAGA EN CASA Button" at bounding box center [803, 517] width 306 height 74
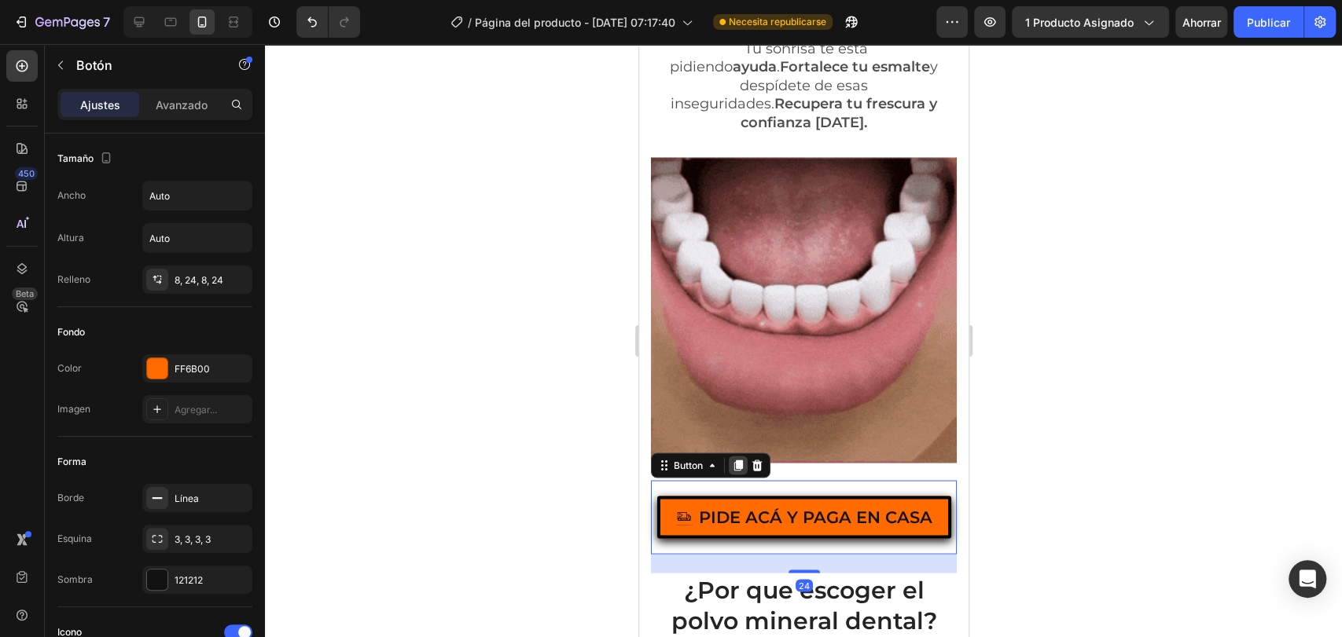
click at [740, 460] on icon at bounding box center [737, 465] width 9 height 11
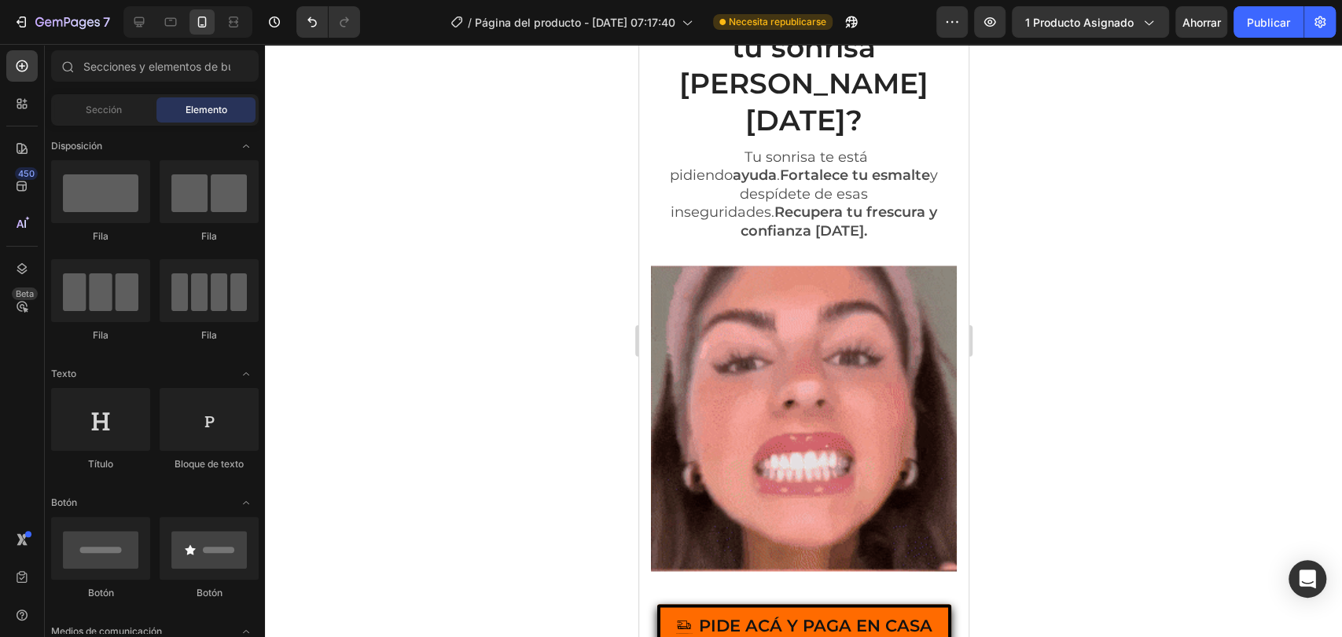
scroll to position [1754, 0]
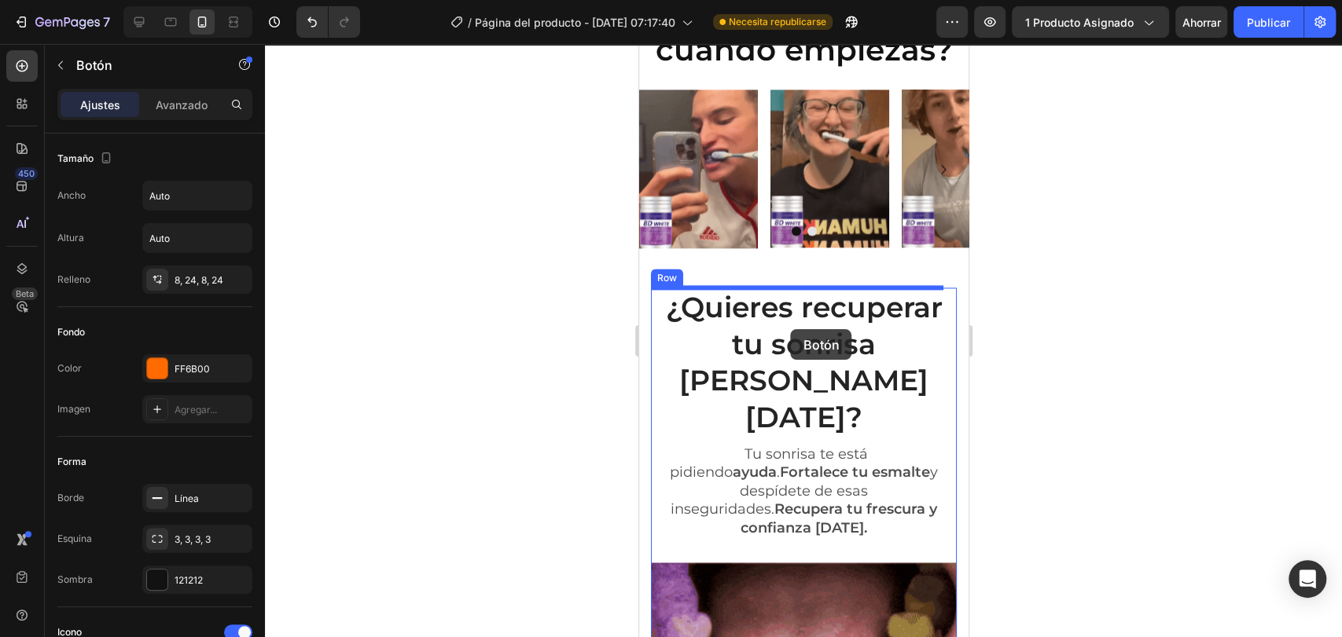
scroll to position [1436, 0]
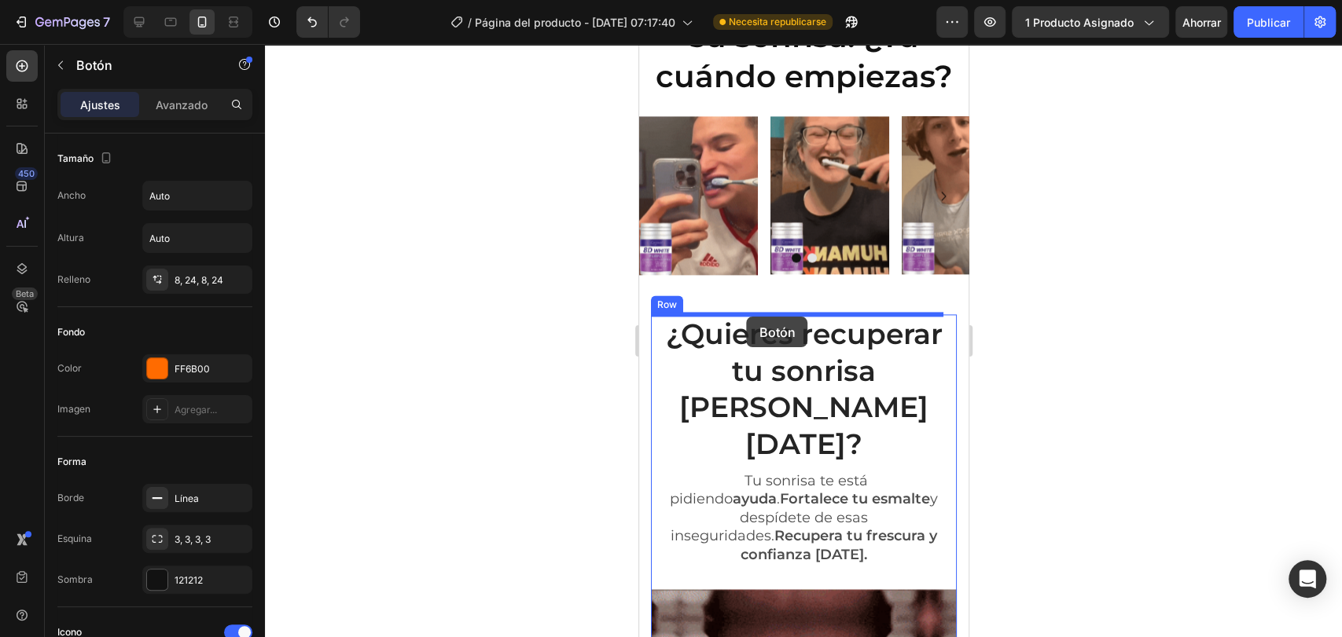
drag, startPoint x: 825, startPoint y: 605, endPoint x: 746, endPoint y: 317, distance: 299.0
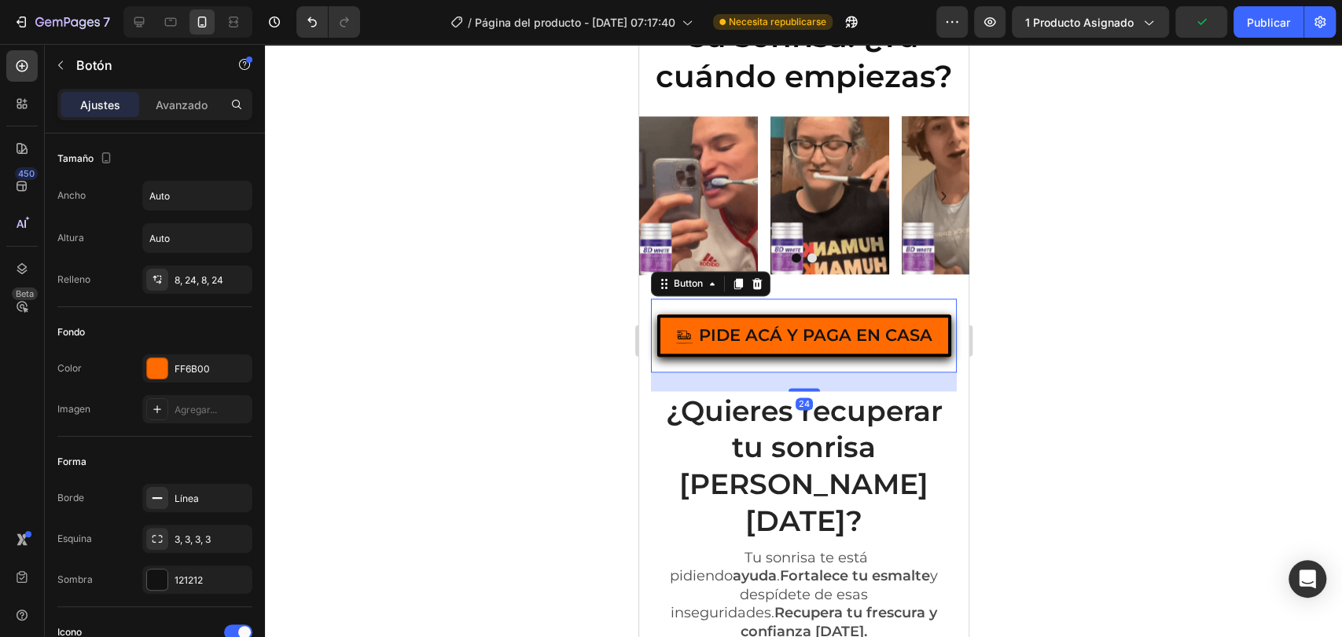
click at [1037, 289] on div at bounding box center [803, 340] width 1077 height 593
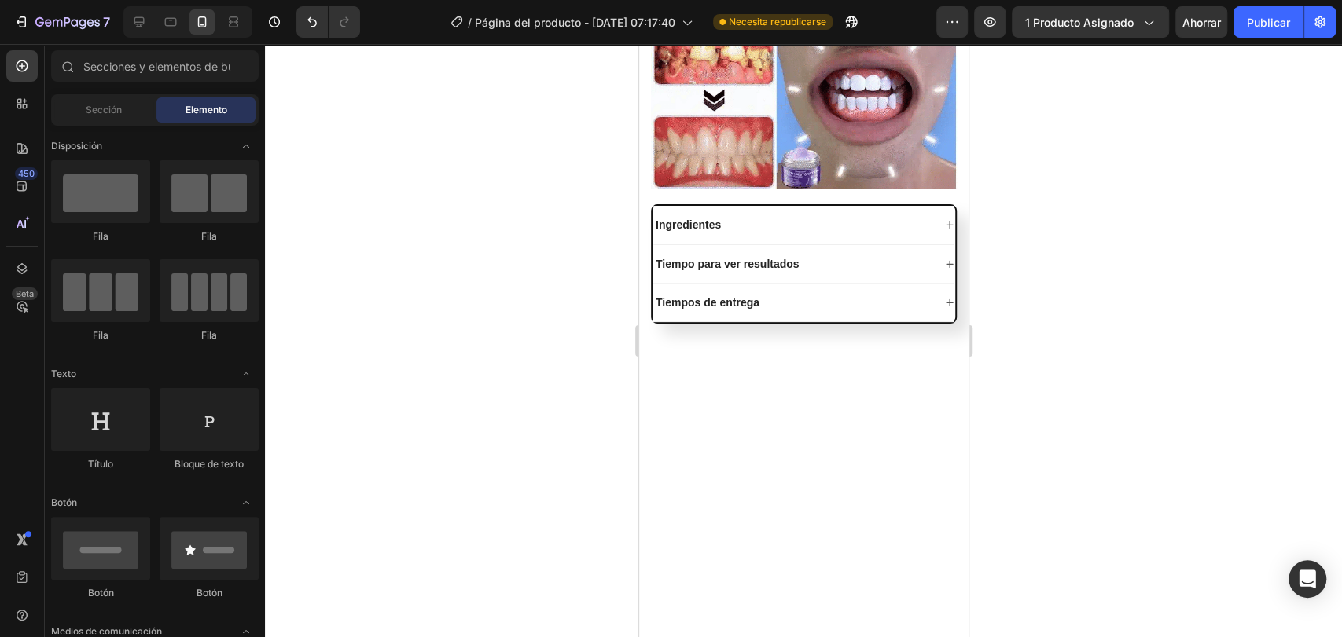
scroll to position [0, 0]
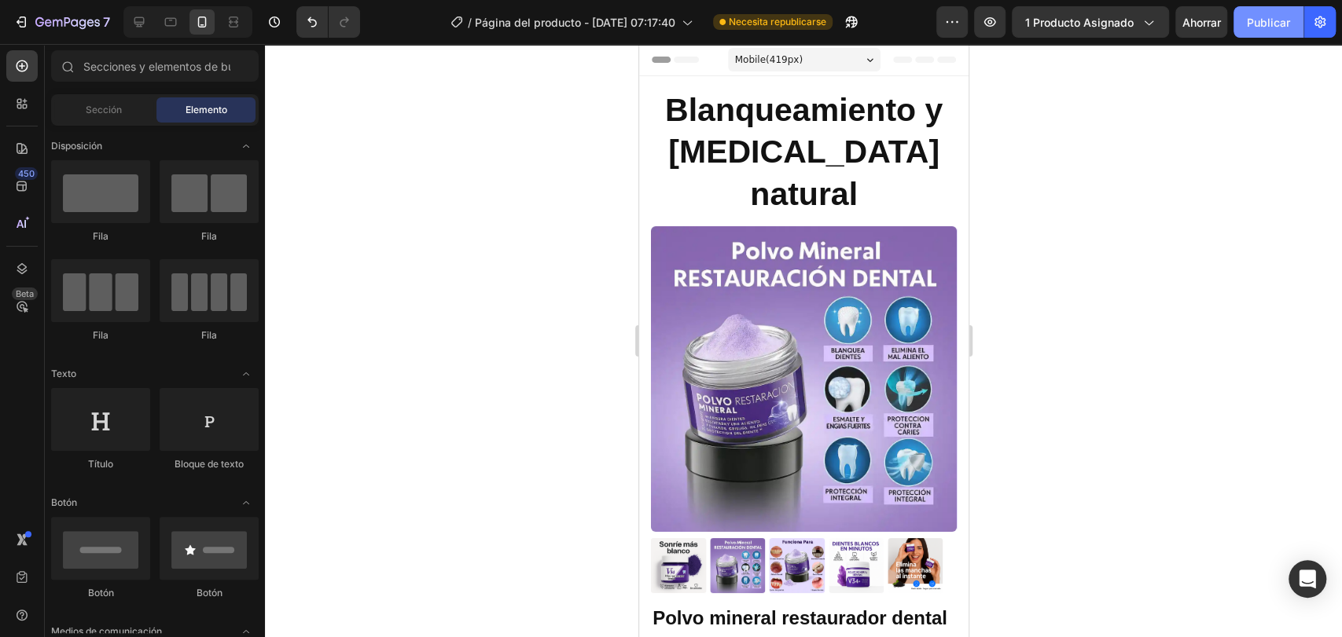
click at [1256, 27] on font "Publicar" at bounding box center [1268, 22] width 43 height 13
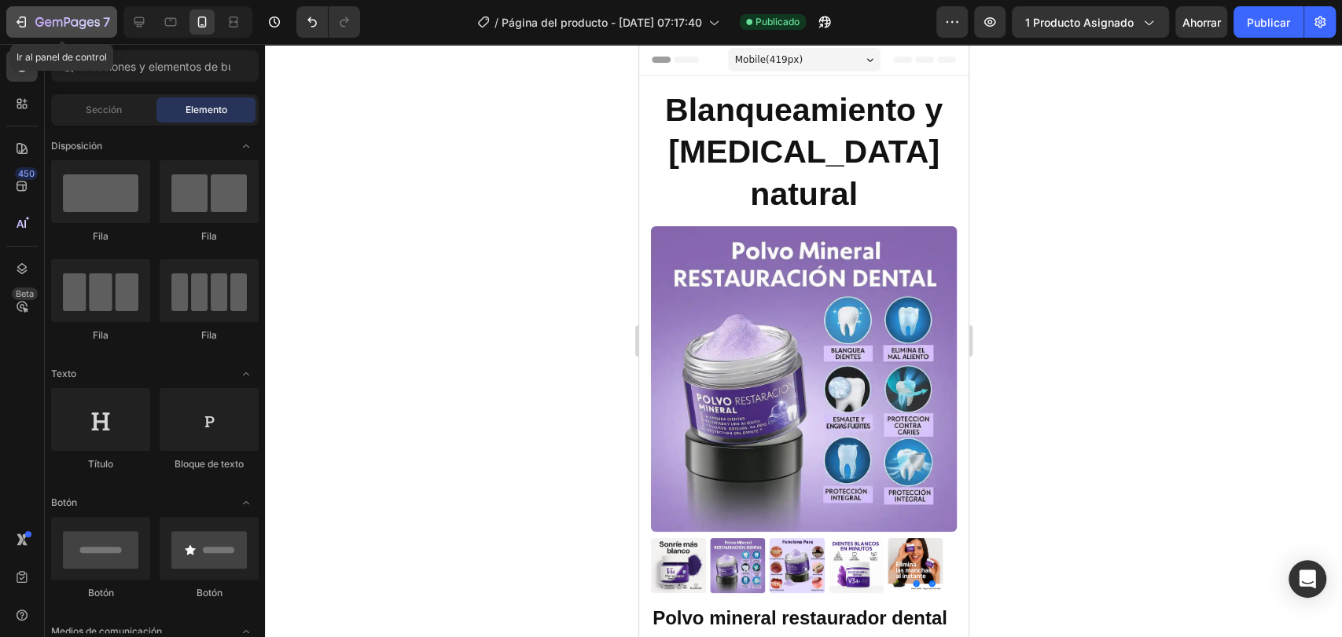
click at [65, 31] on button "7" at bounding box center [61, 21] width 111 height 31
